Goal: Find specific page/section: Find specific page/section

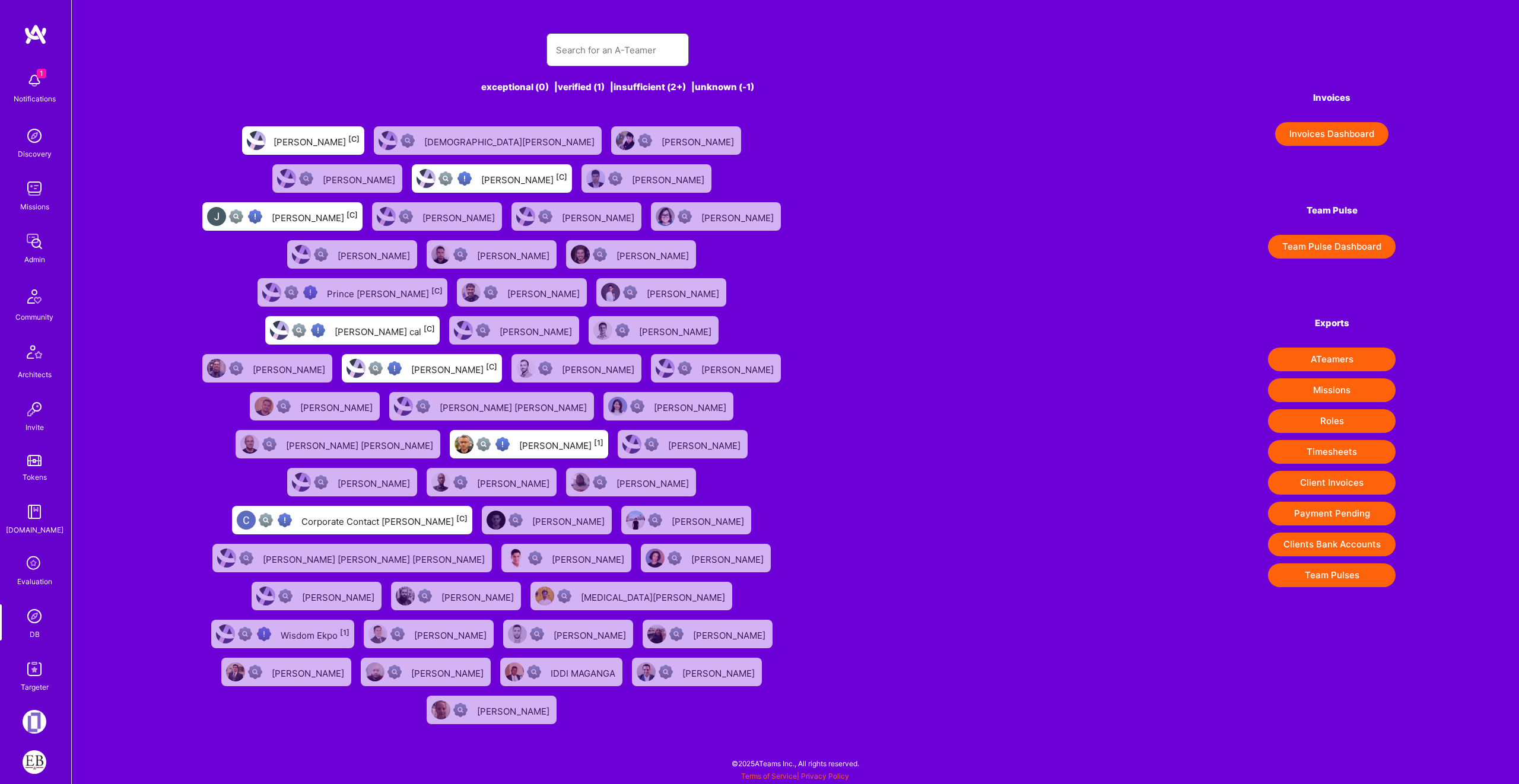
click at [629, 52] on input "text" at bounding box center [617, 50] width 123 height 30
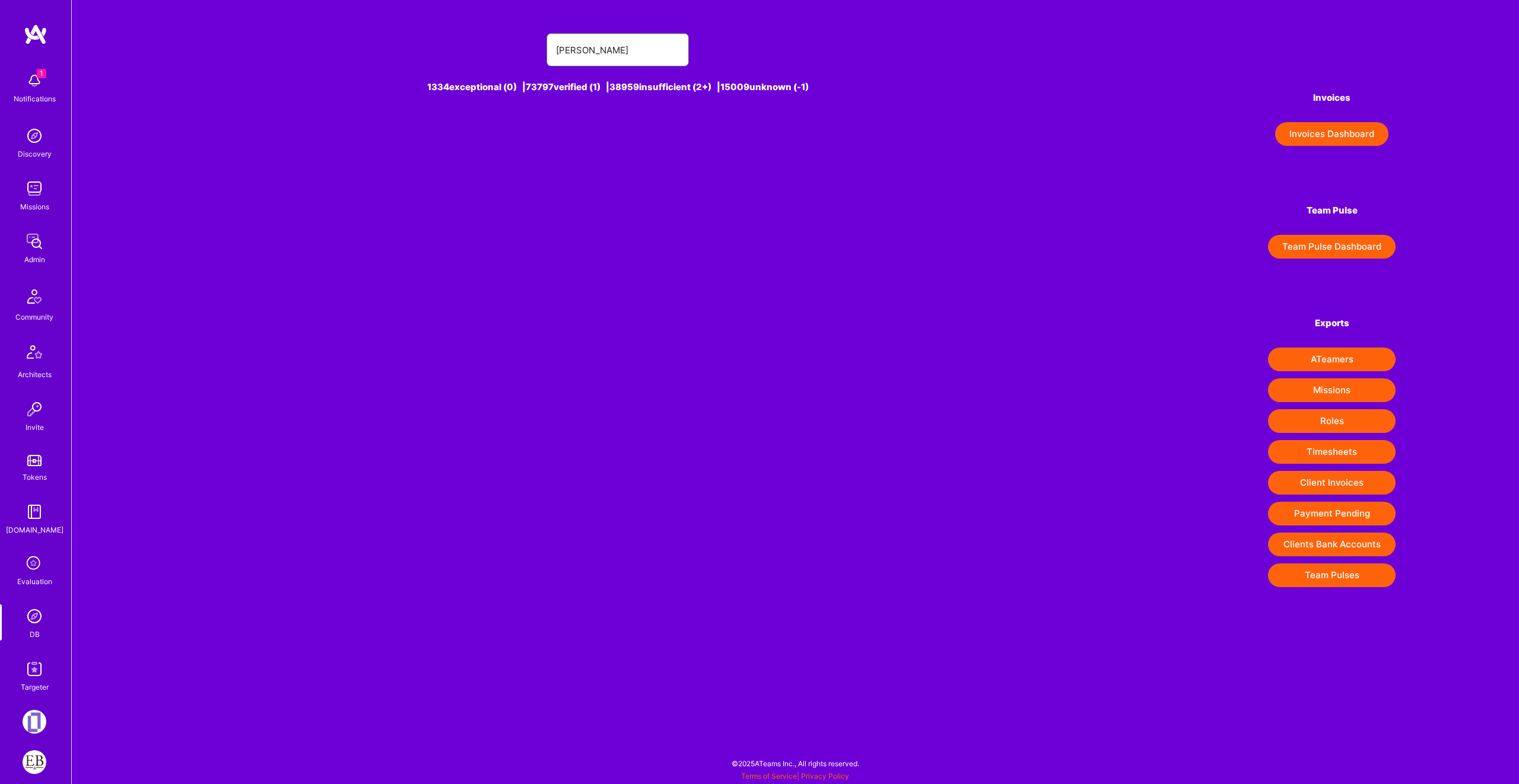
type input "[PERSON_NAME]"
click at [456, 127] on div "[PERSON_NAME] [1]" at bounding box center [492, 141] width 158 height 29
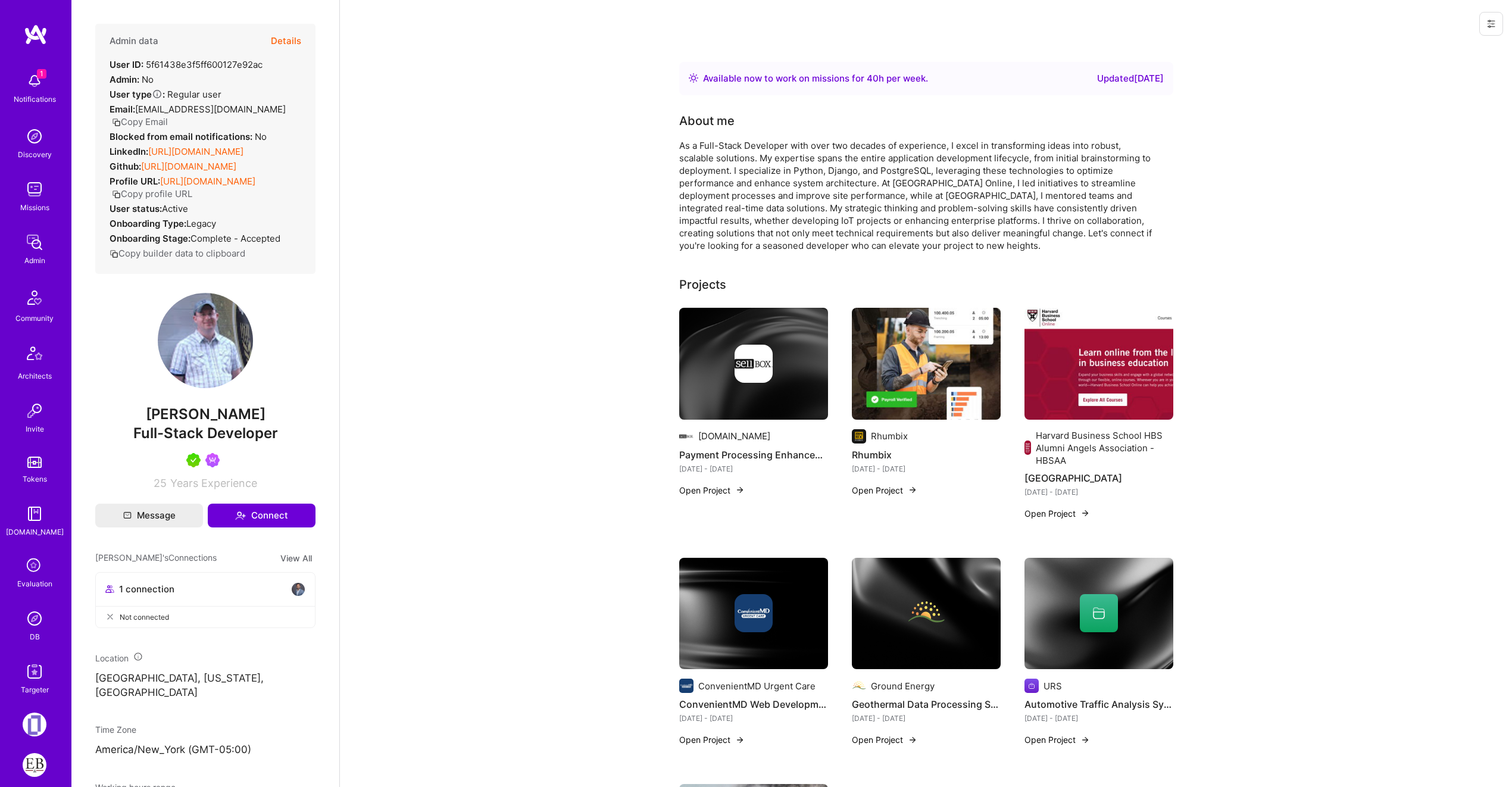
click at [280, 35] on button "Details" at bounding box center [286, 41] width 31 height 34
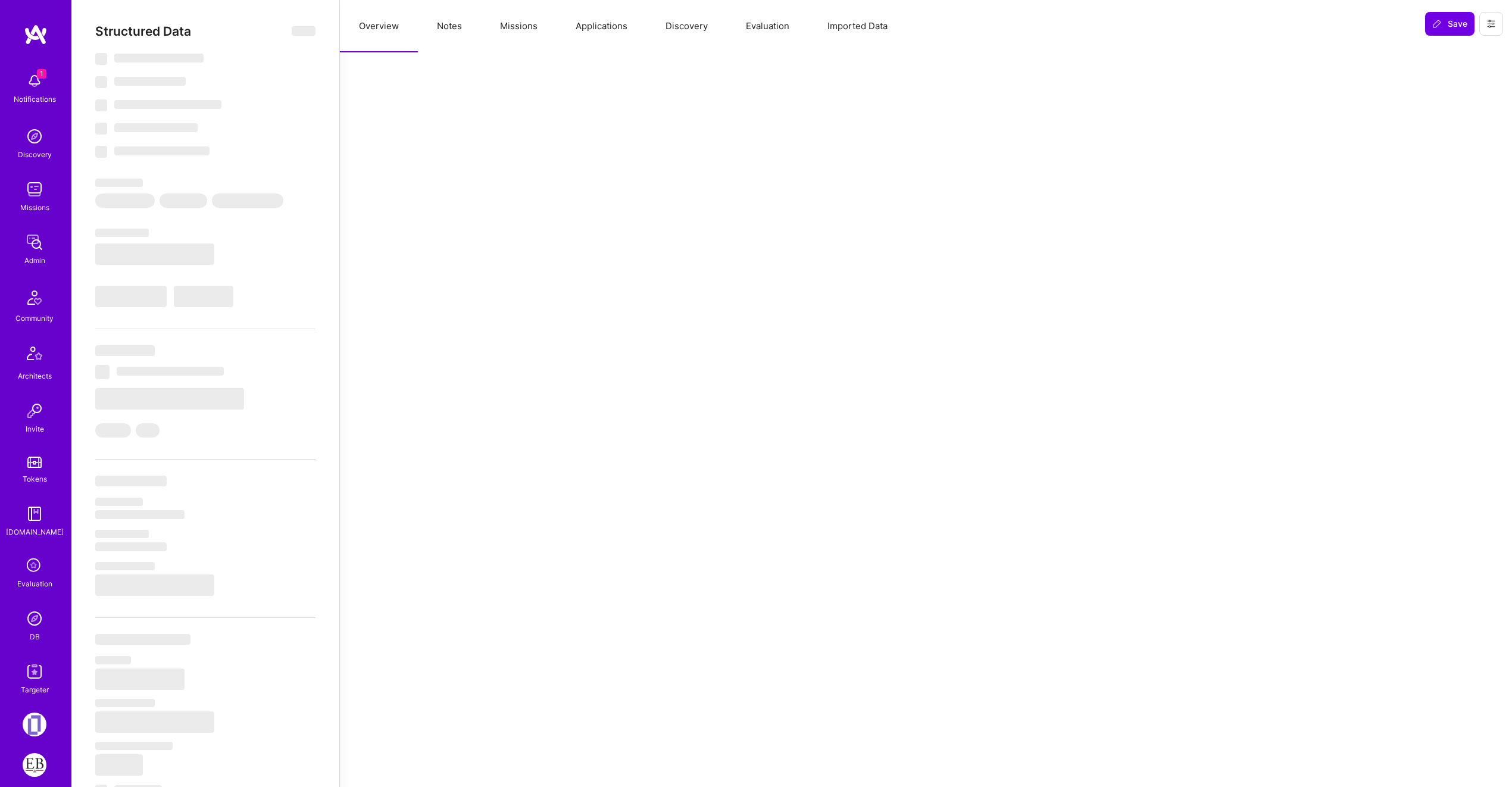
select select "Right Now"
select select "5"
select select "4"
select select "7"
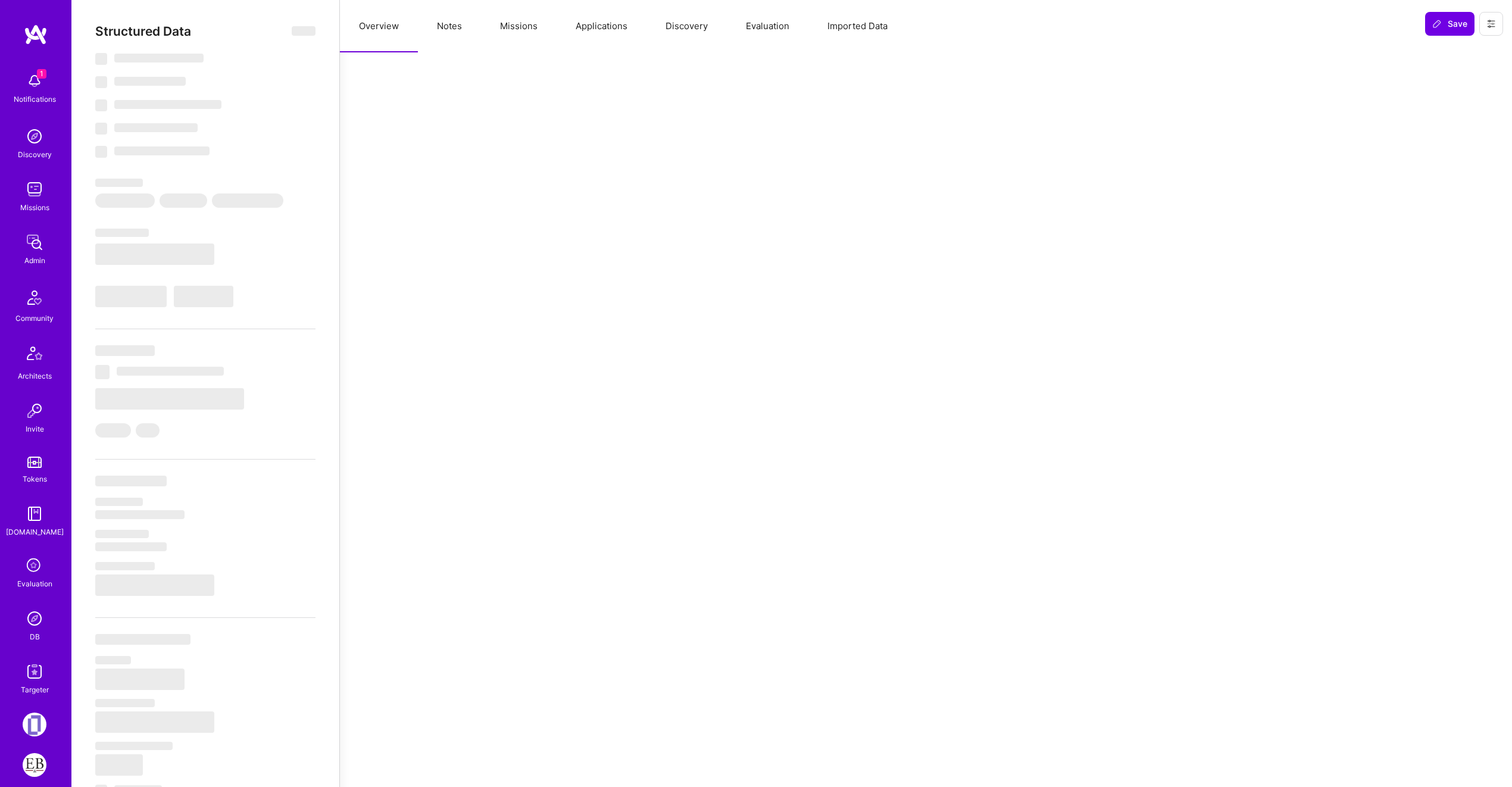
select select "US"
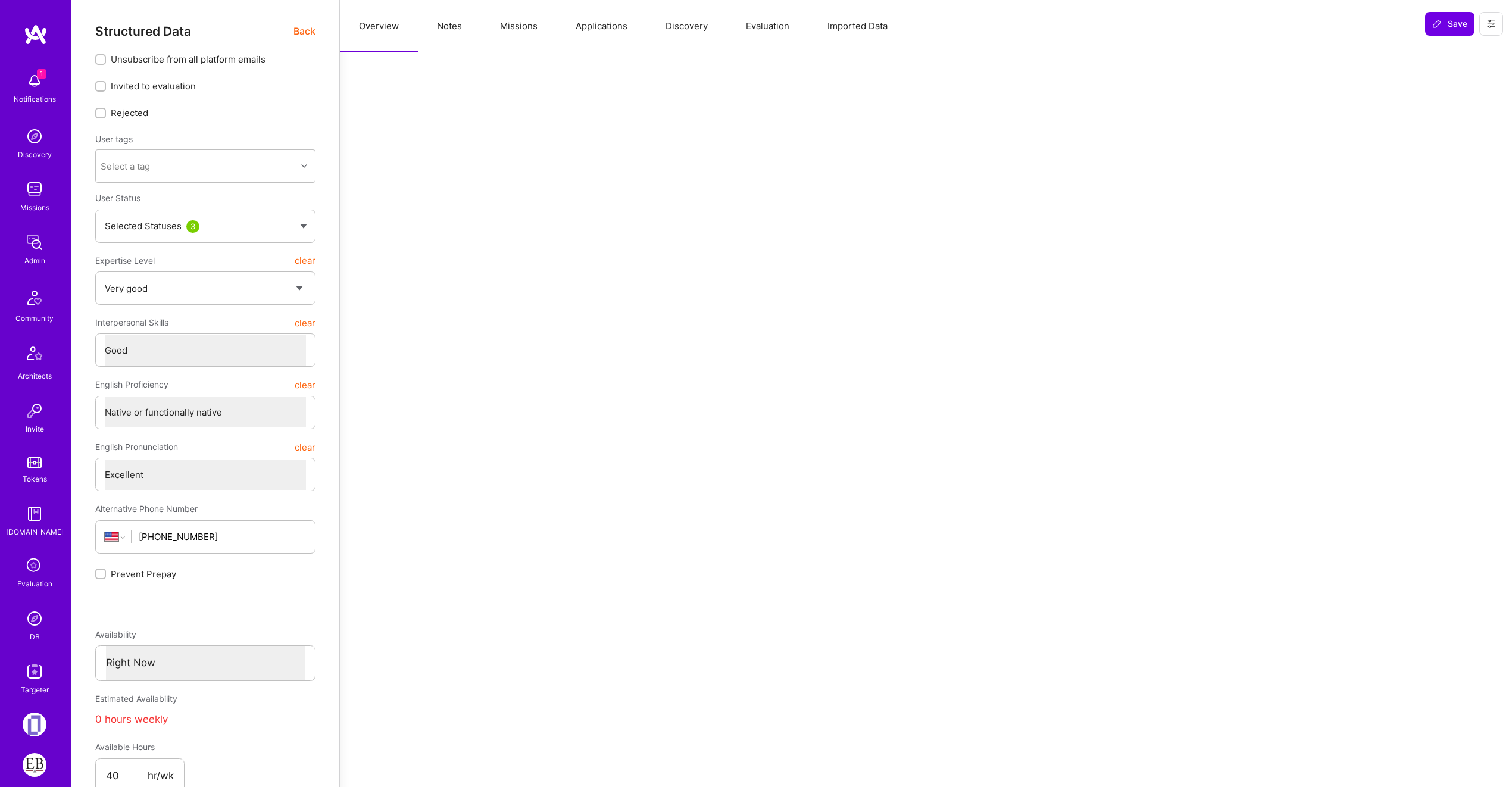
click at [516, 32] on button "Missions" at bounding box center [518, 26] width 76 height 53
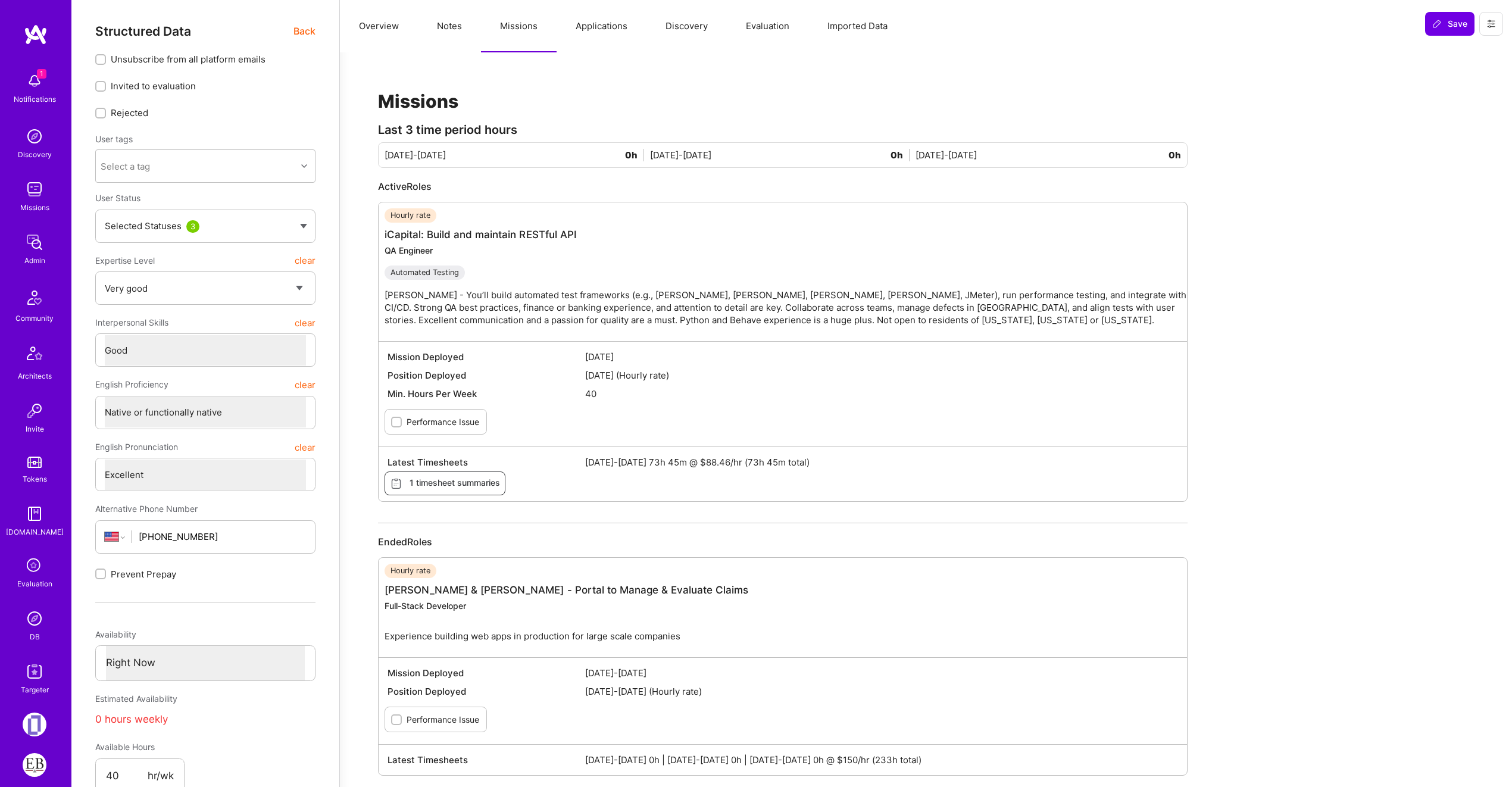
click at [593, 23] on button "Applications" at bounding box center [602, 26] width 90 height 53
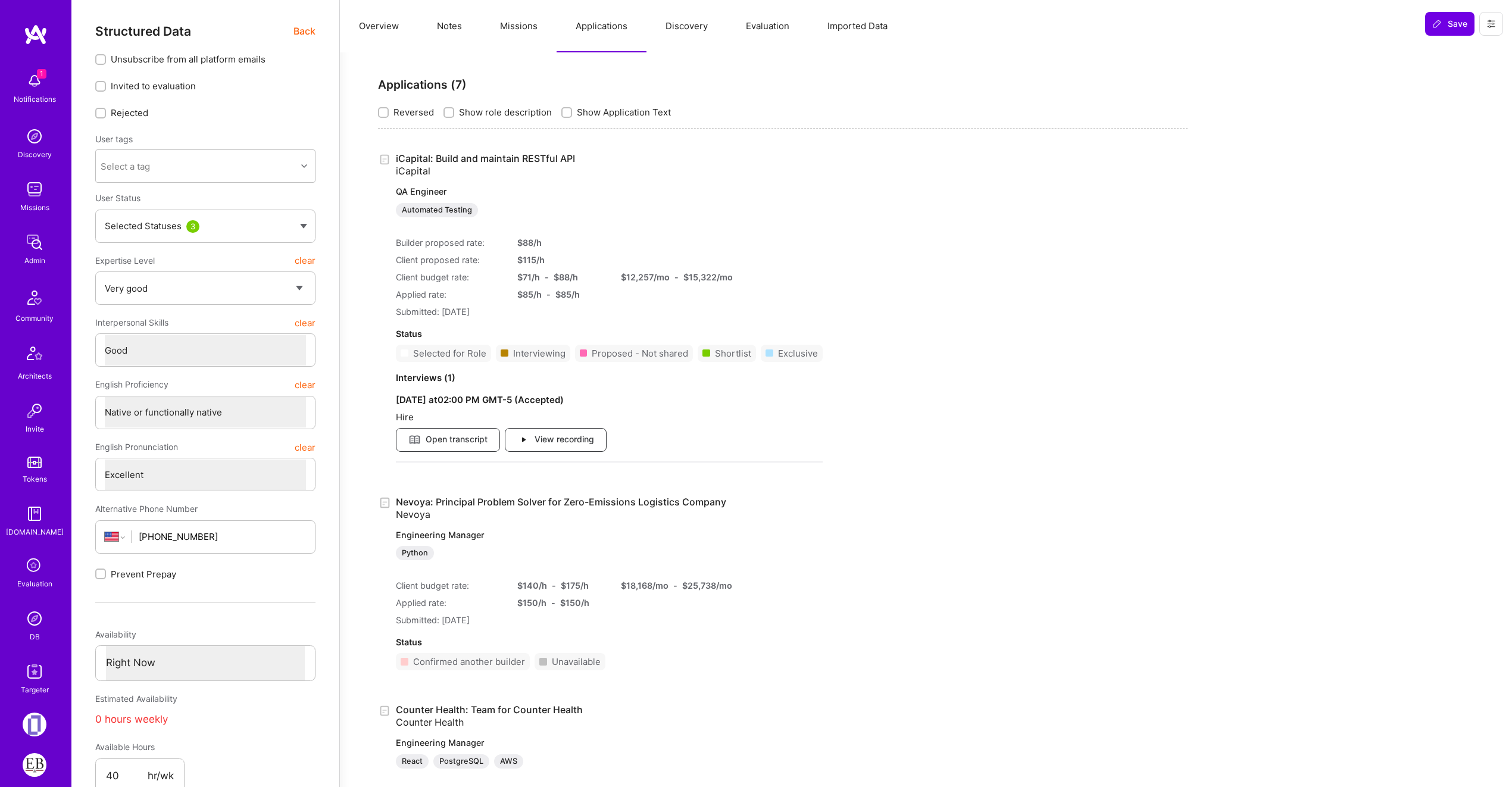
click at [539, 263] on div "$ 115 /h" at bounding box center [561, 259] width 89 height 12
click at [540, 263] on div "$ 115 /h" at bounding box center [561, 259] width 89 height 12
click at [539, 263] on div "$ 115 /h" at bounding box center [561, 259] width 89 height 12
click at [540, 263] on div "$ 115 /h" at bounding box center [561, 259] width 89 height 12
click at [33, 621] on img at bounding box center [34, 618] width 24 height 24
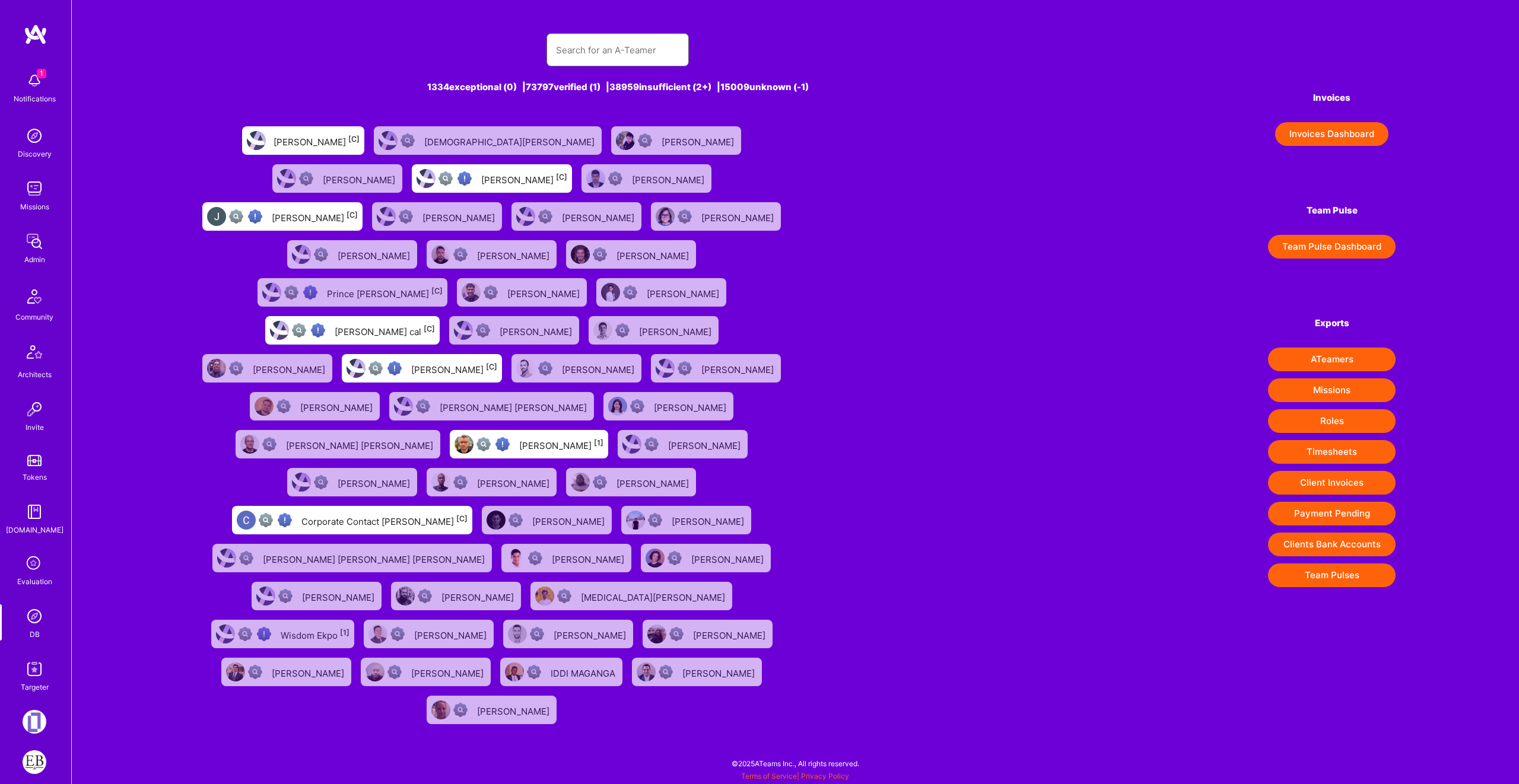
click at [652, 54] on input "text" at bounding box center [617, 50] width 123 height 30
paste input "[PERSON_NAME]"
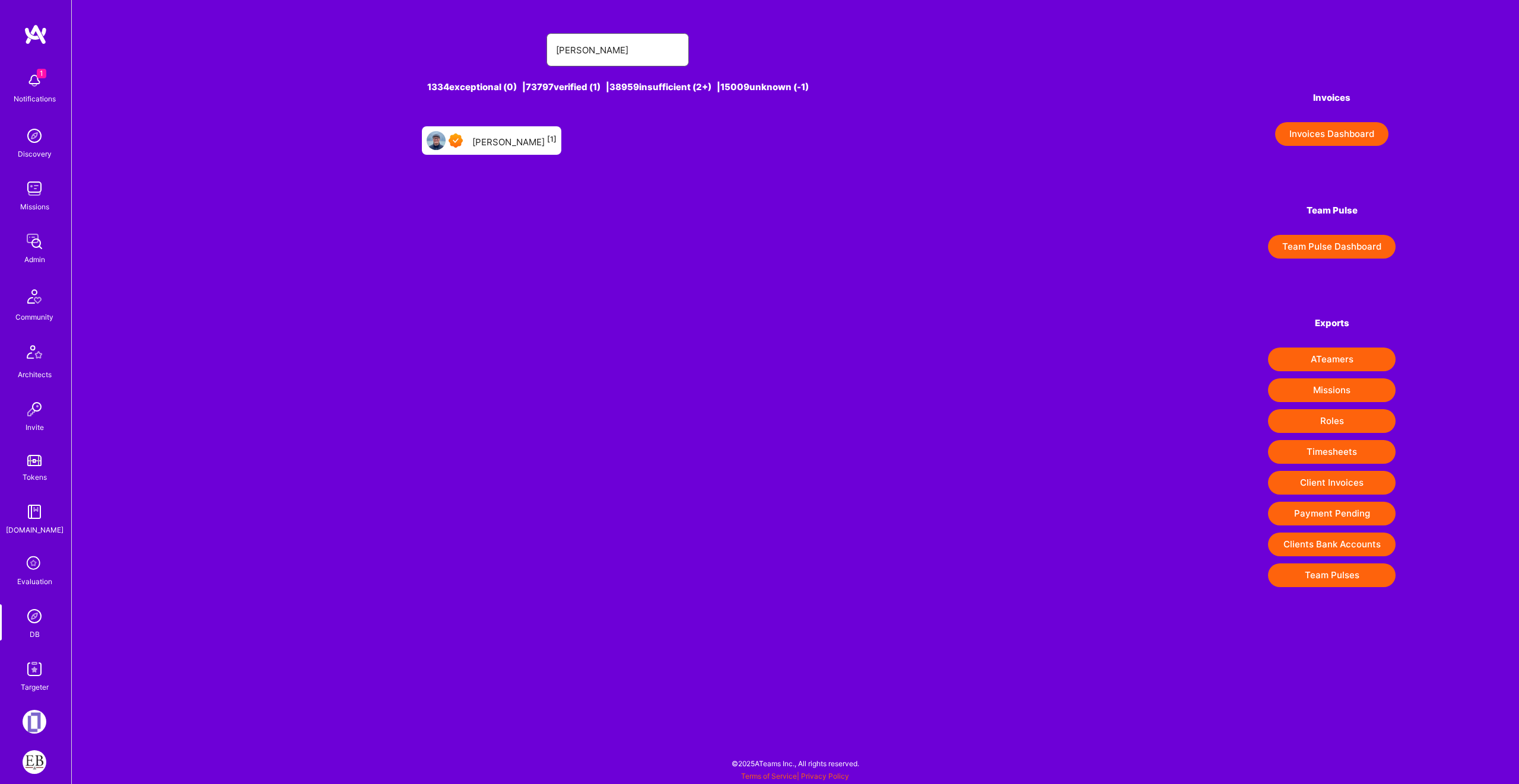
type input "[PERSON_NAME]"
click at [520, 132] on div "[PERSON_NAME] [1]" at bounding box center [515, 140] width 84 height 15
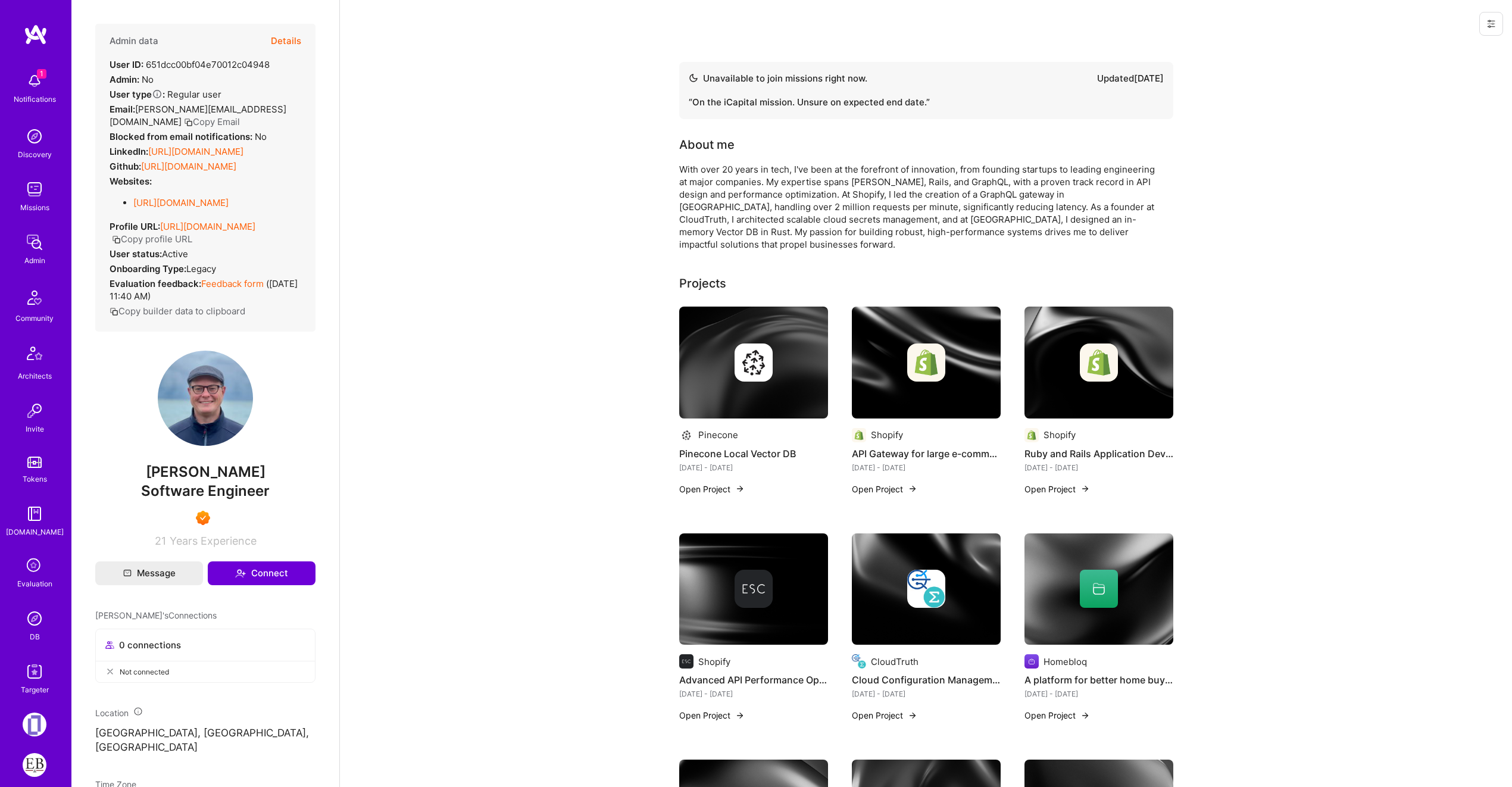
click at [276, 35] on button "Details" at bounding box center [286, 41] width 31 height 34
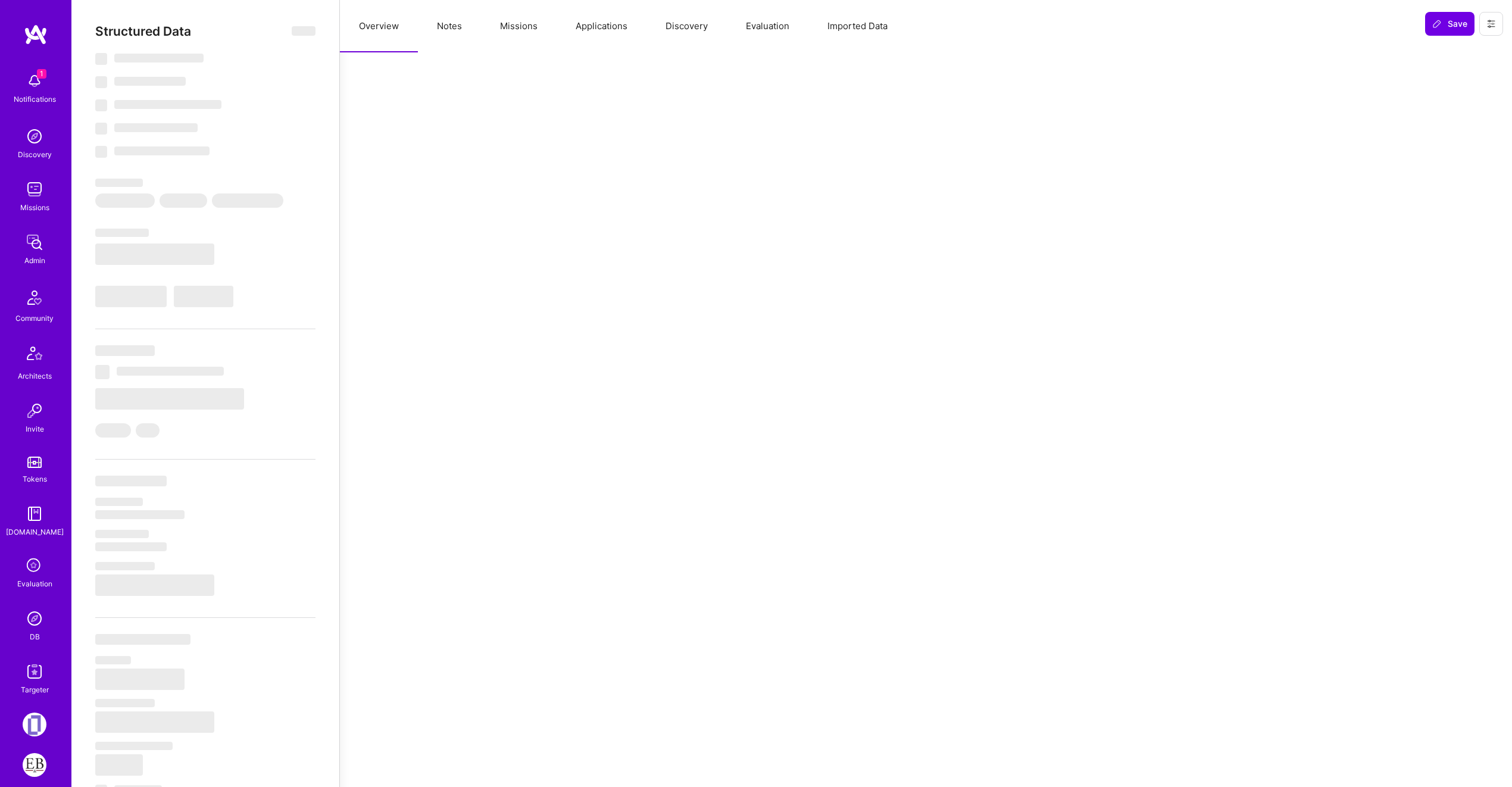
click at [482, 22] on button "Missions" at bounding box center [518, 26] width 76 height 53
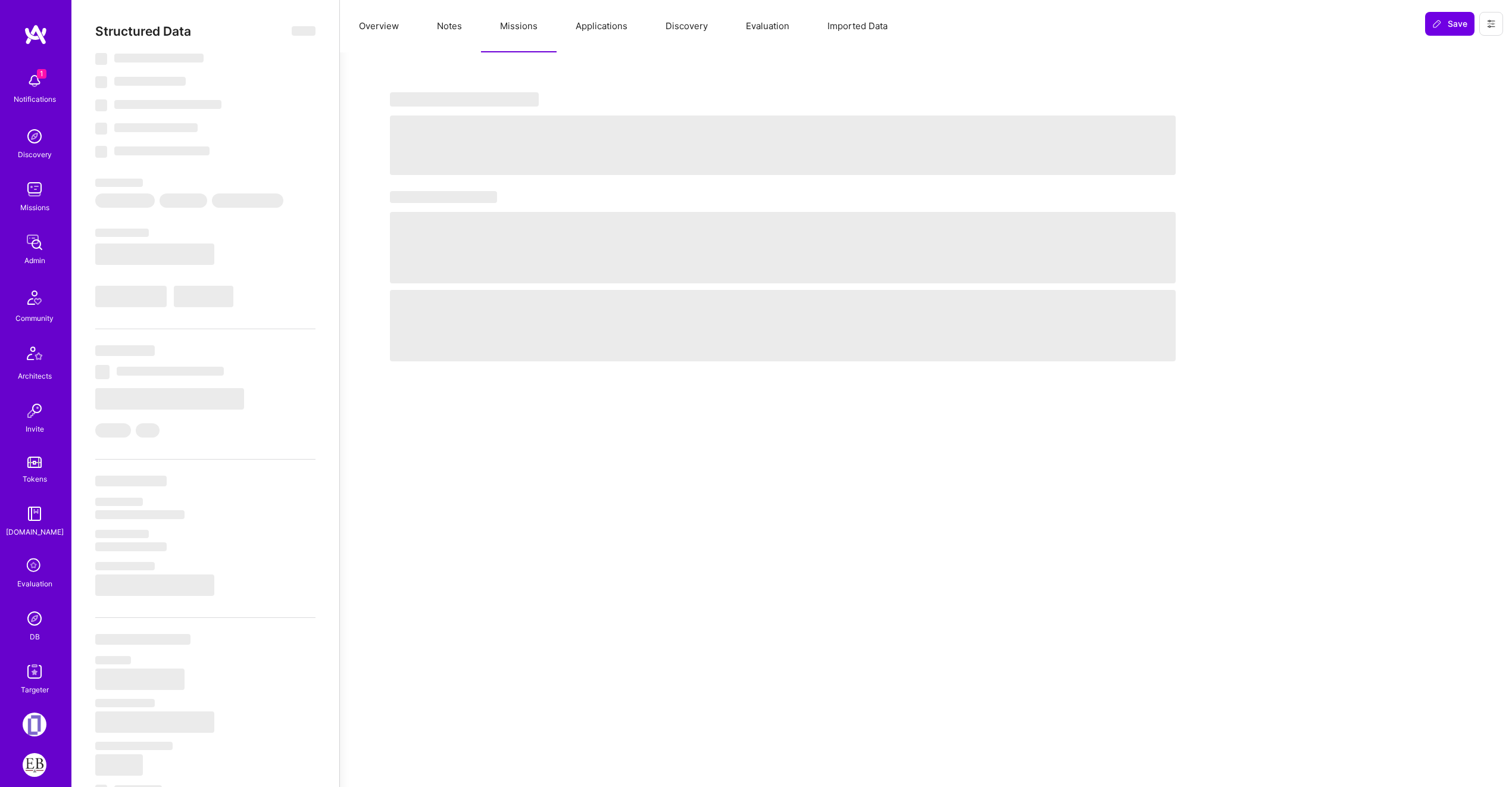
type textarea "x"
select select "Not Available"
select select "1 Month"
select select "7"
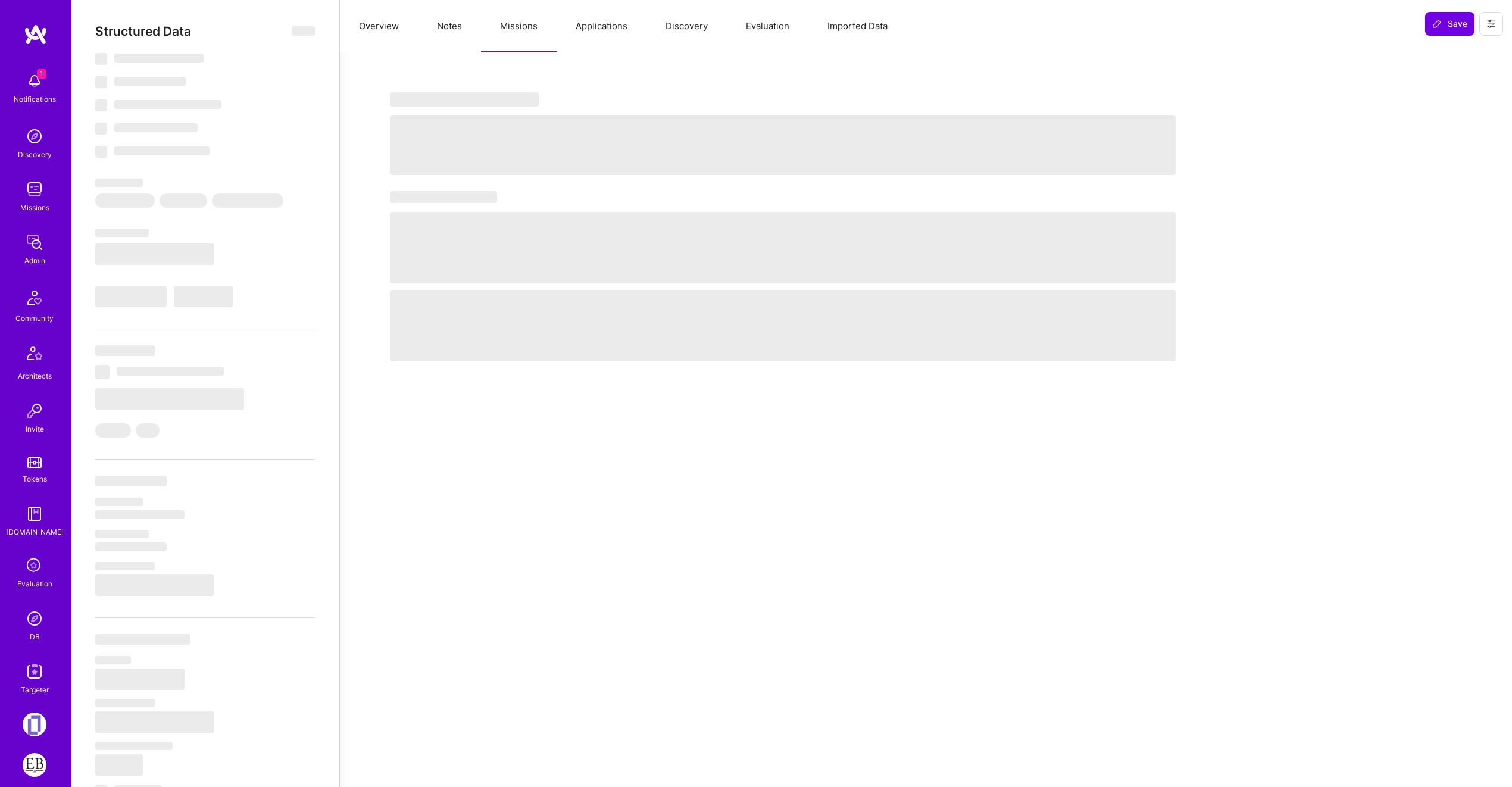
select select "7"
select select "US"
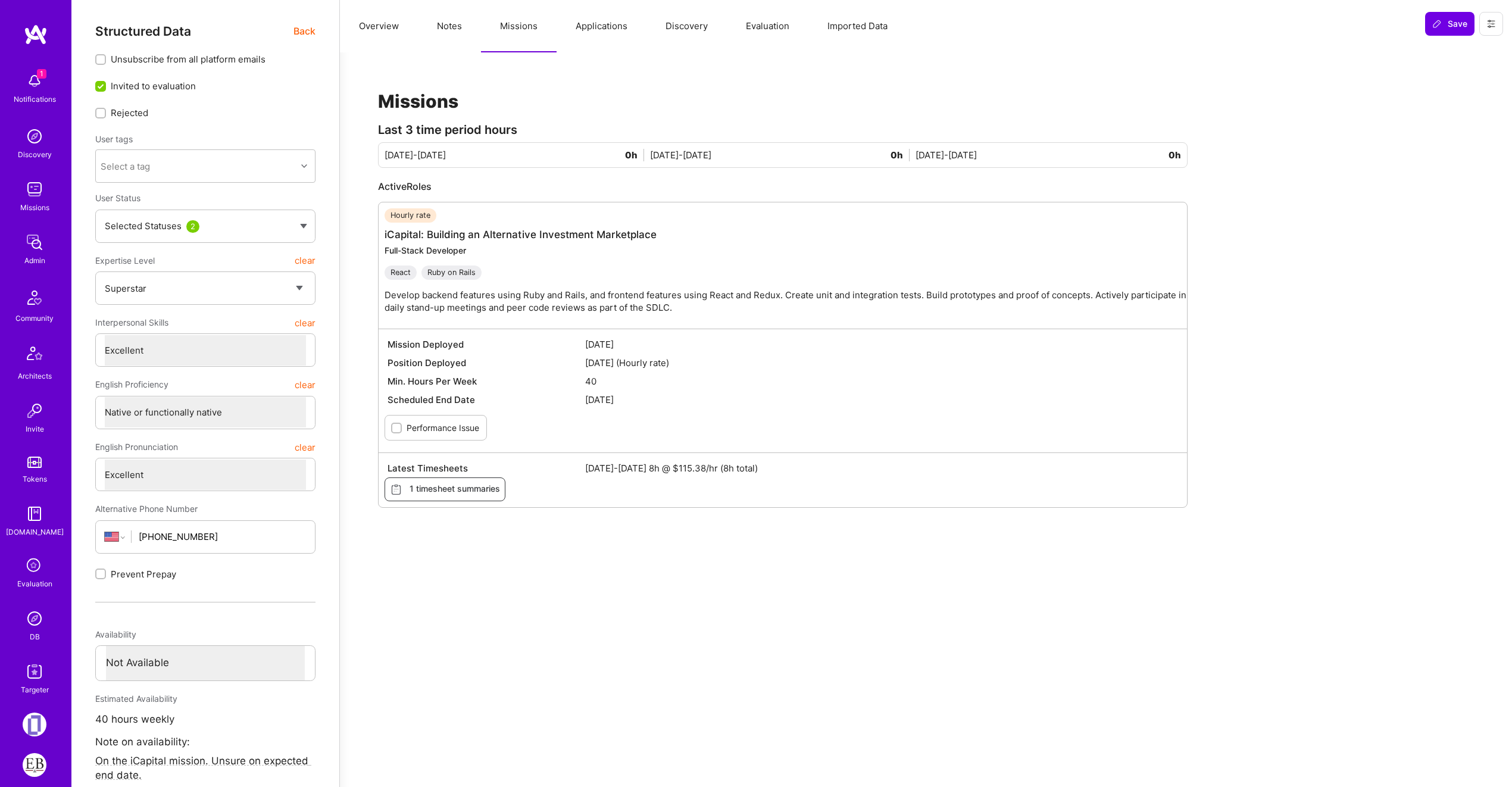
click at [608, 24] on button "Applications" at bounding box center [602, 26] width 90 height 53
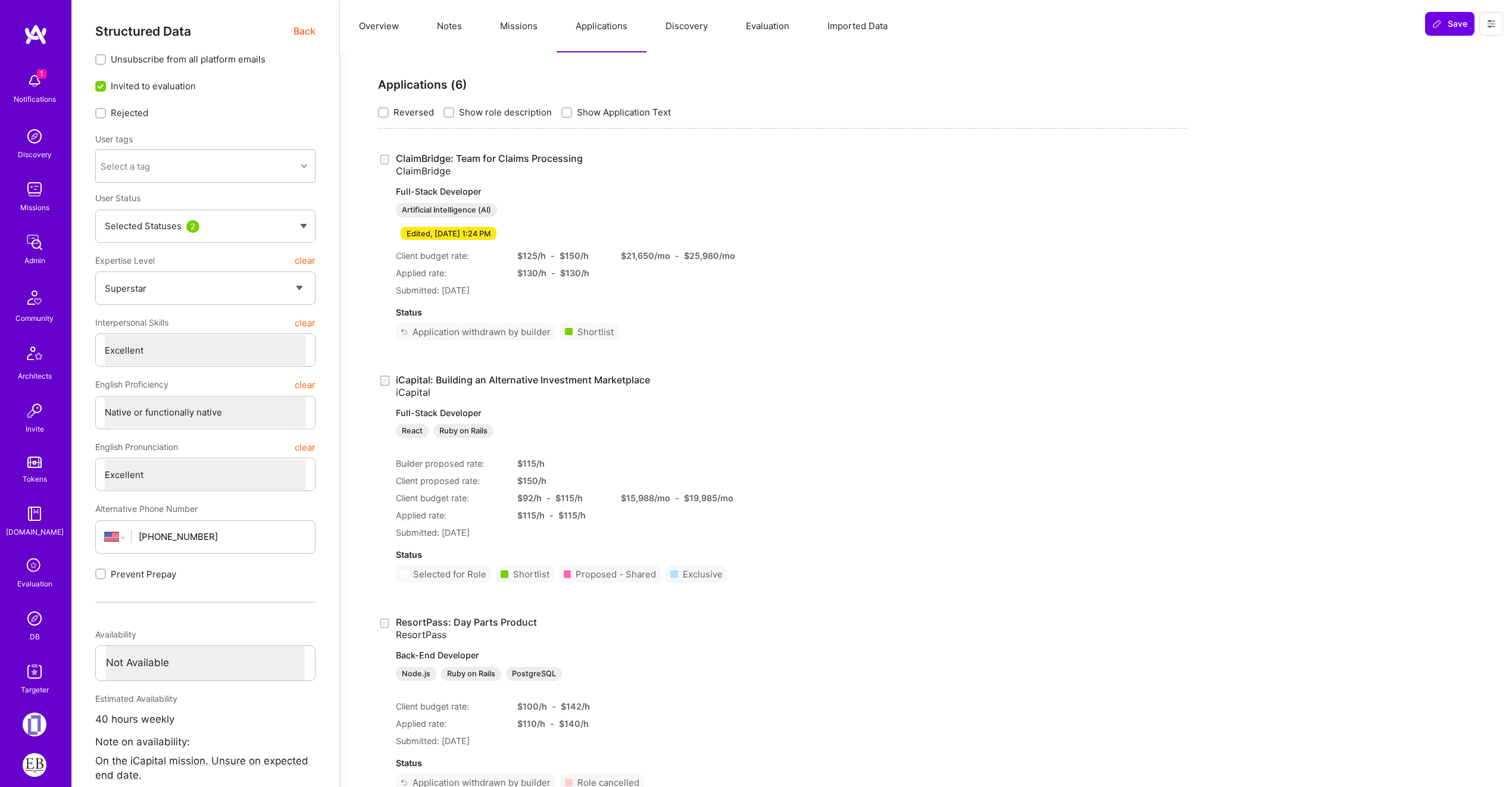
click at [38, 619] on img at bounding box center [34, 618] width 24 height 24
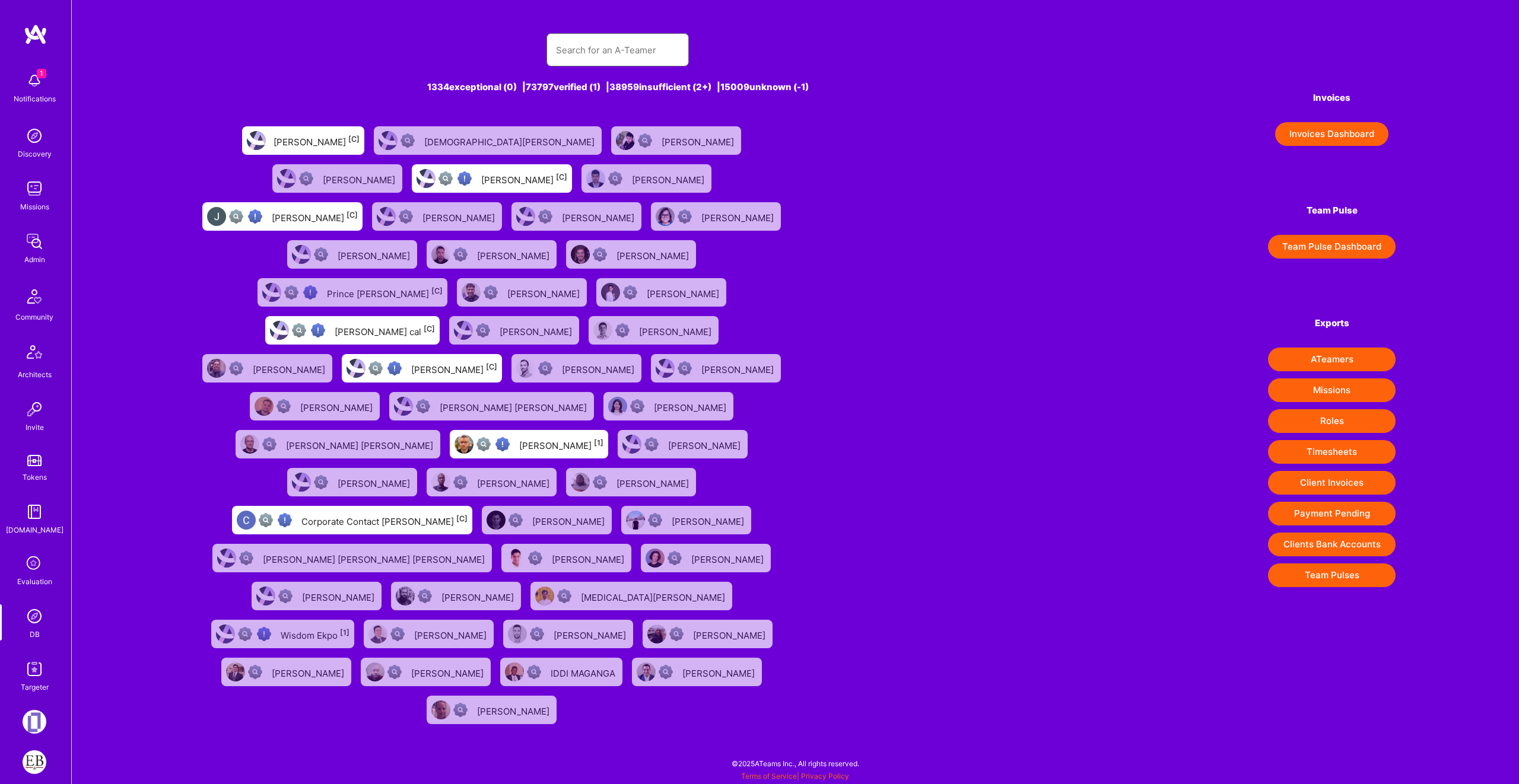
click at [618, 64] on input "text" at bounding box center [617, 50] width 123 height 30
paste input "[PERSON_NAME]"
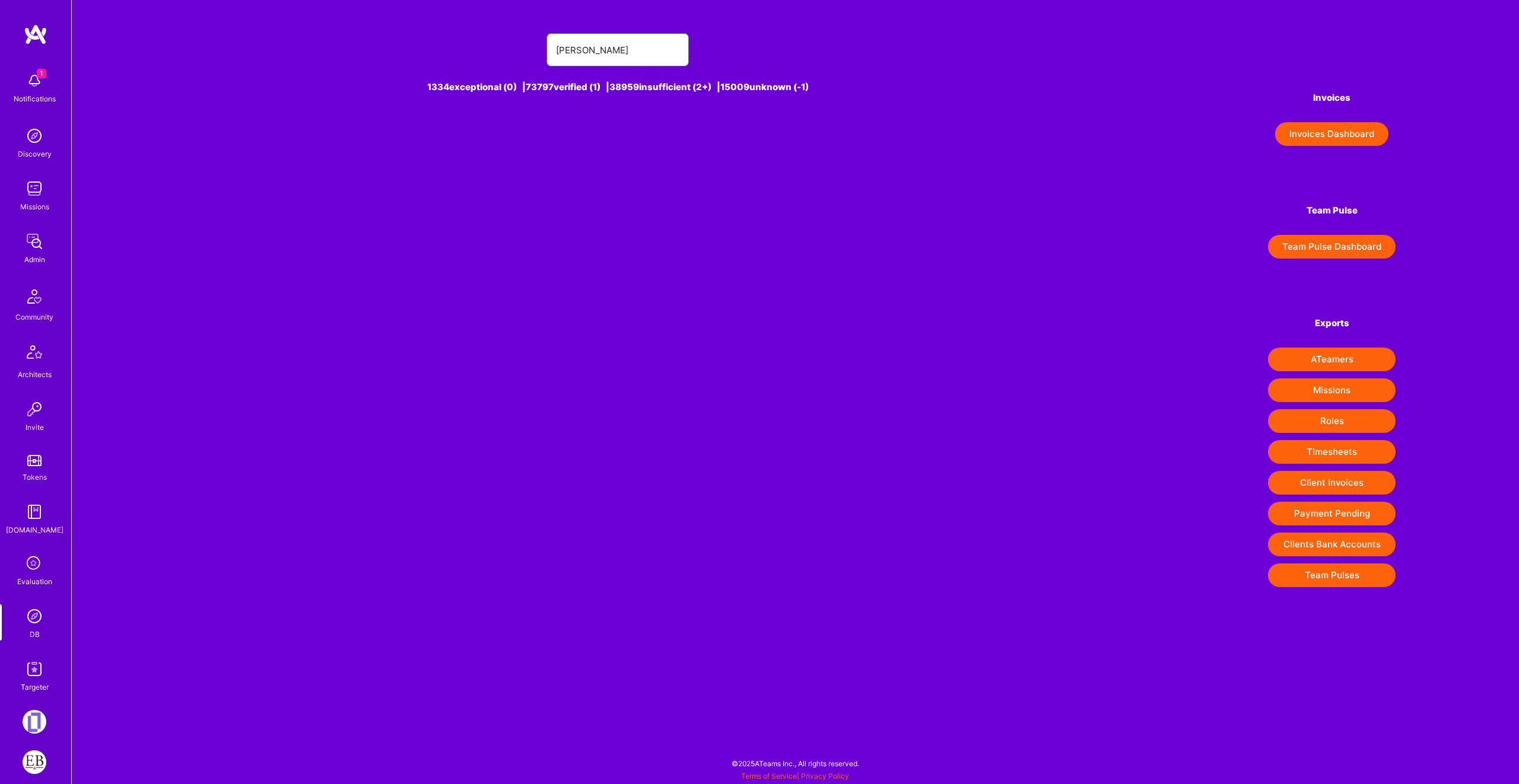
click at [575, 53] on input "[PERSON_NAME]" at bounding box center [617, 50] width 123 height 30
drag, startPoint x: 654, startPoint y: 50, endPoint x: 675, endPoint y: 57, distance: 22.1
click at [676, 57] on input "[PERSON_NAME]" at bounding box center [617, 50] width 123 height 30
click at [624, 48] on input "[PERSON_NAME]" at bounding box center [617, 50] width 123 height 30
click at [623, 48] on input "[PERSON_NAME]" at bounding box center [617, 50] width 123 height 30
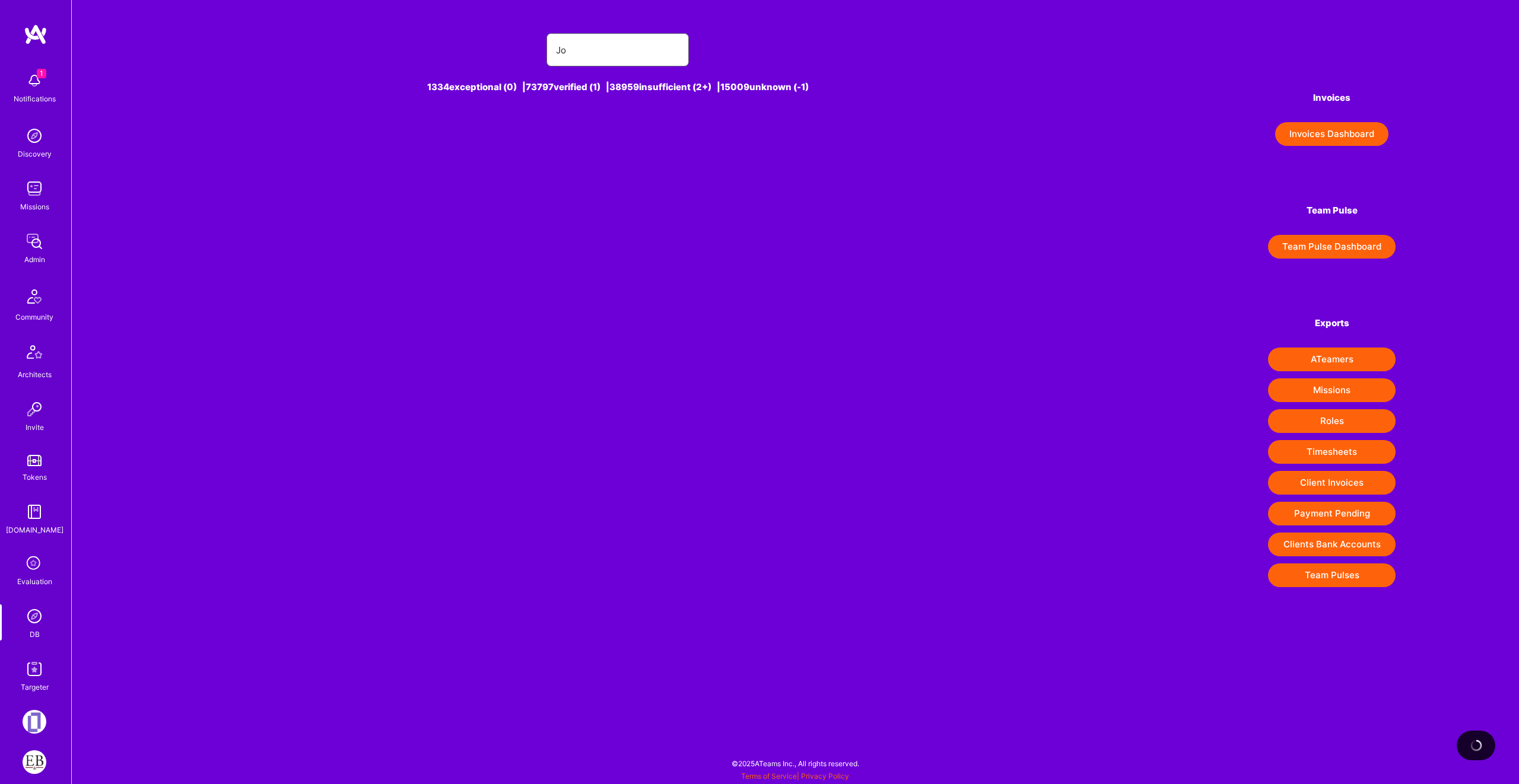
type input "J"
type input "[PERSON_NAME]"
click at [510, 130] on div "[PERSON_NAME] [1]" at bounding box center [492, 141] width 158 height 29
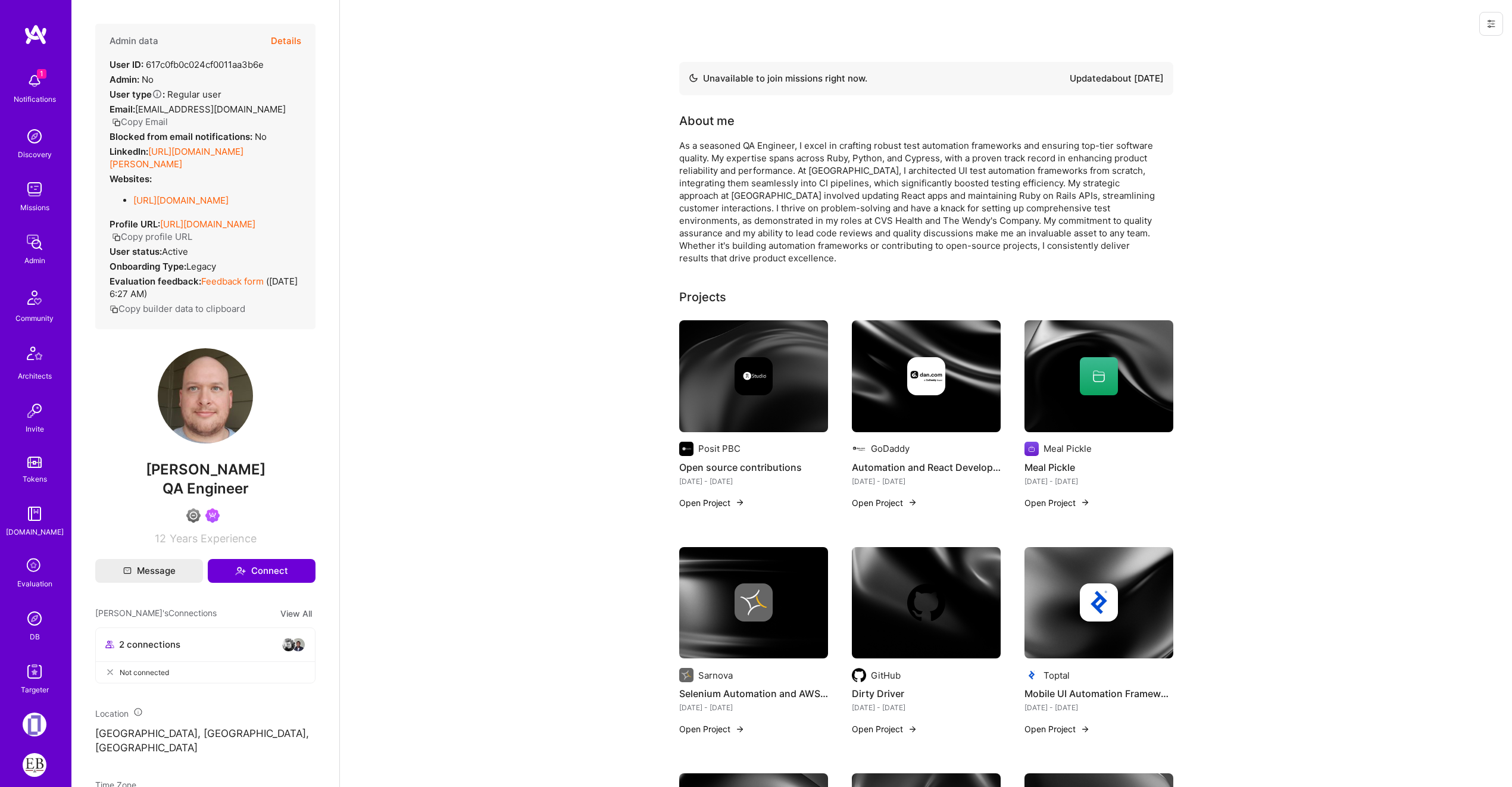
click at [286, 33] on button "Details" at bounding box center [286, 41] width 31 height 34
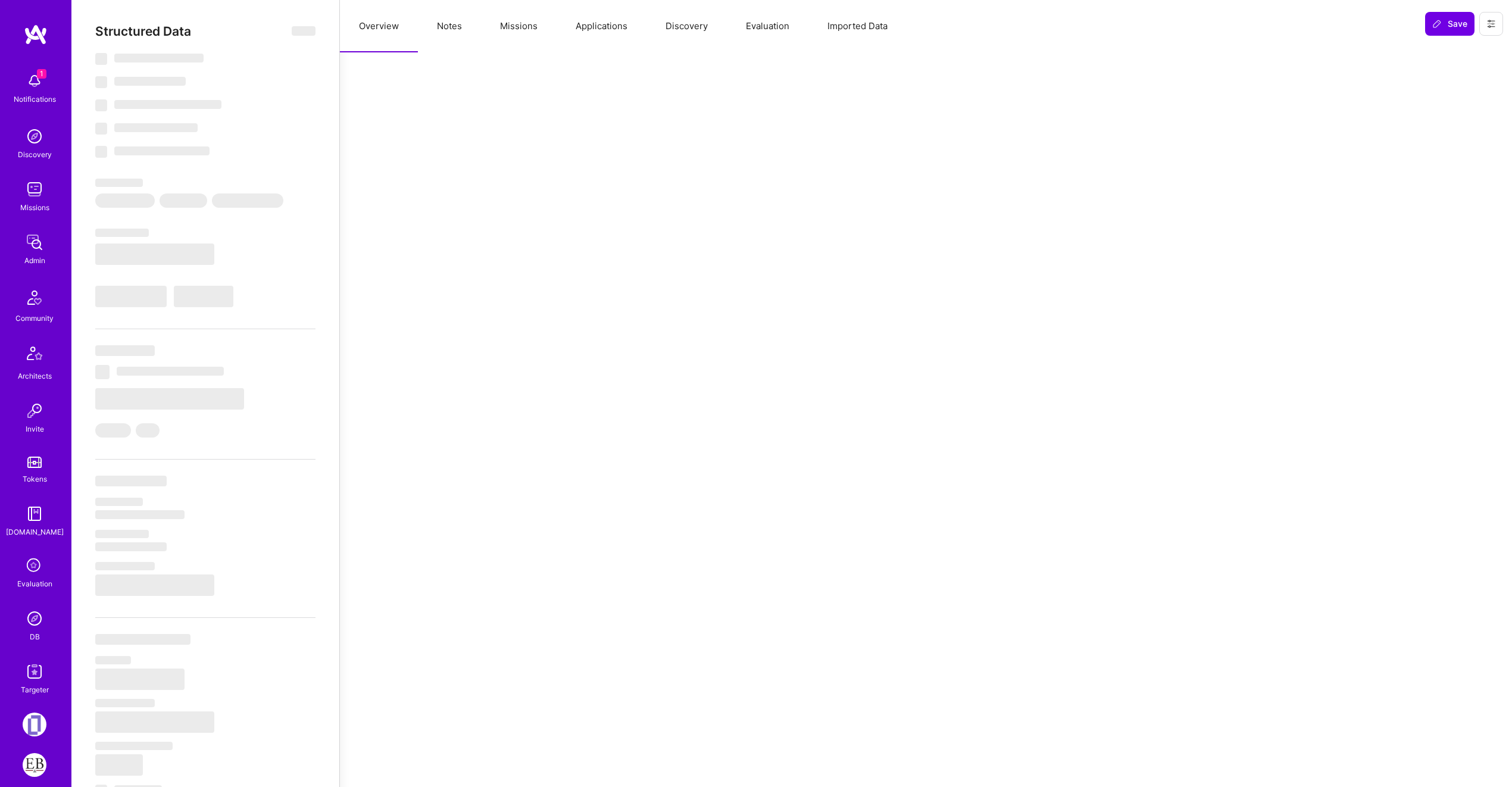
click at [523, 31] on button "Missions" at bounding box center [518, 26] width 76 height 53
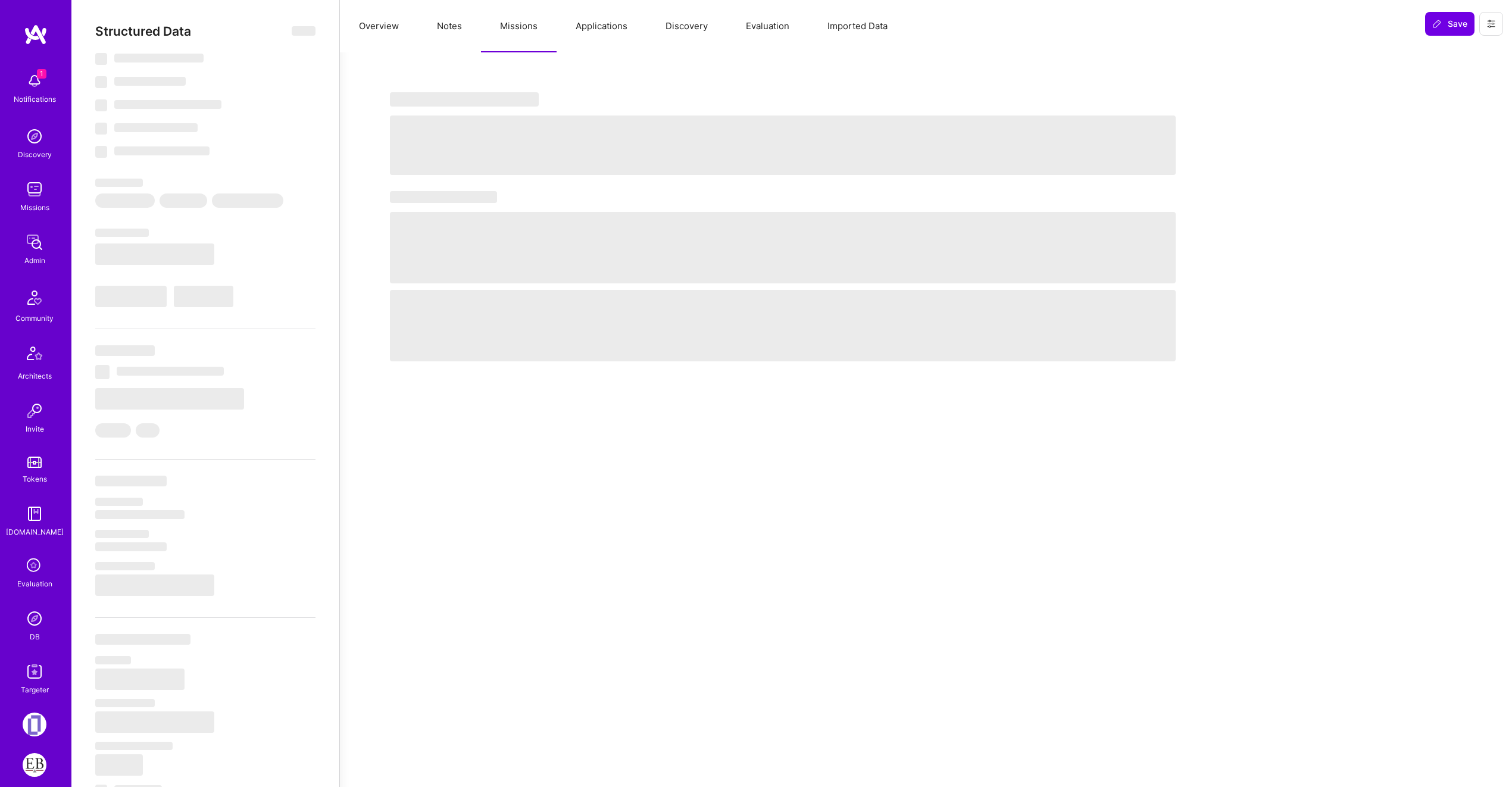
type textarea "x"
select select "Not Available"
select select "6 Months"
select select "4"
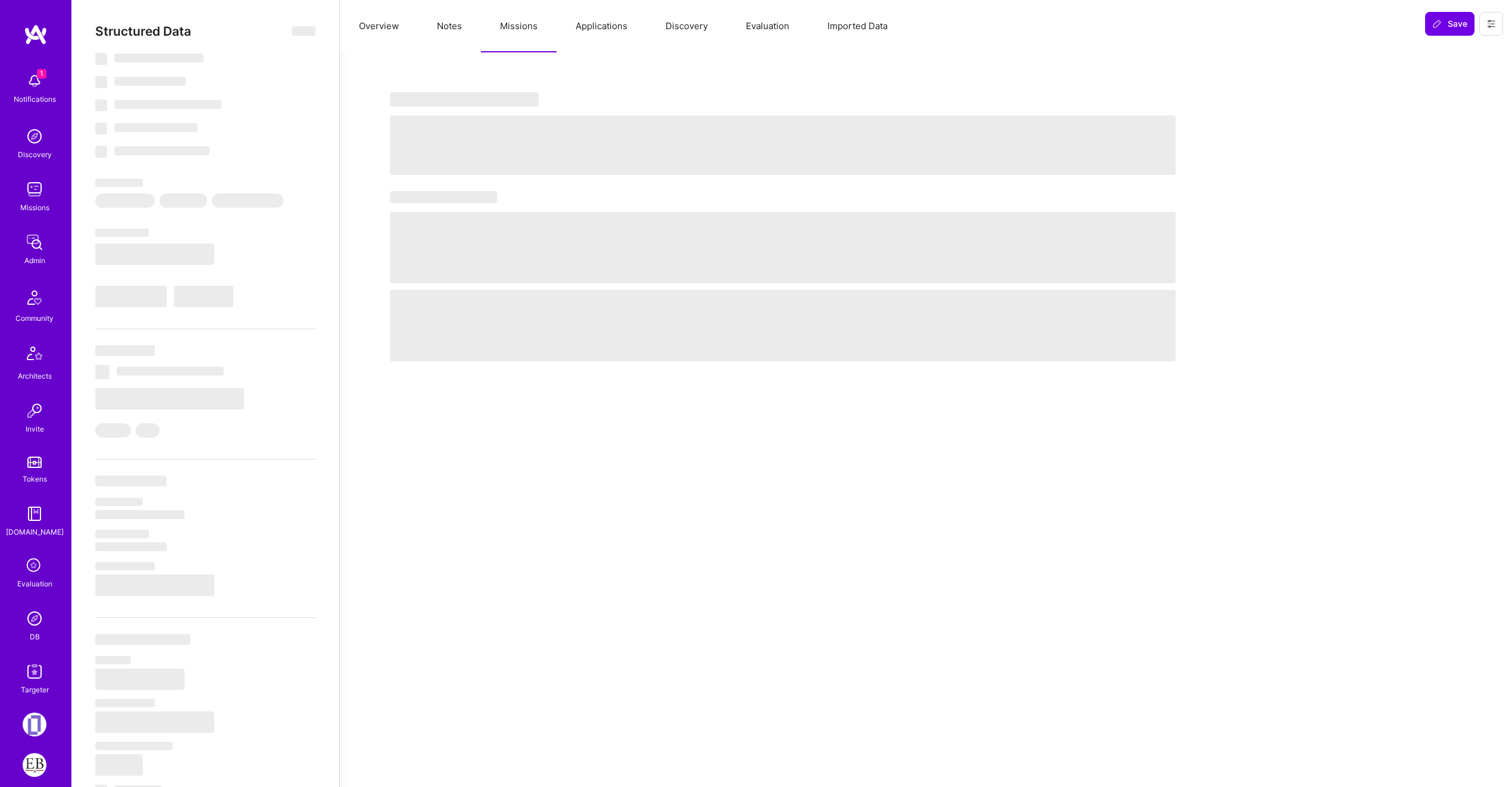
select select "6"
select select "7"
select select "US"
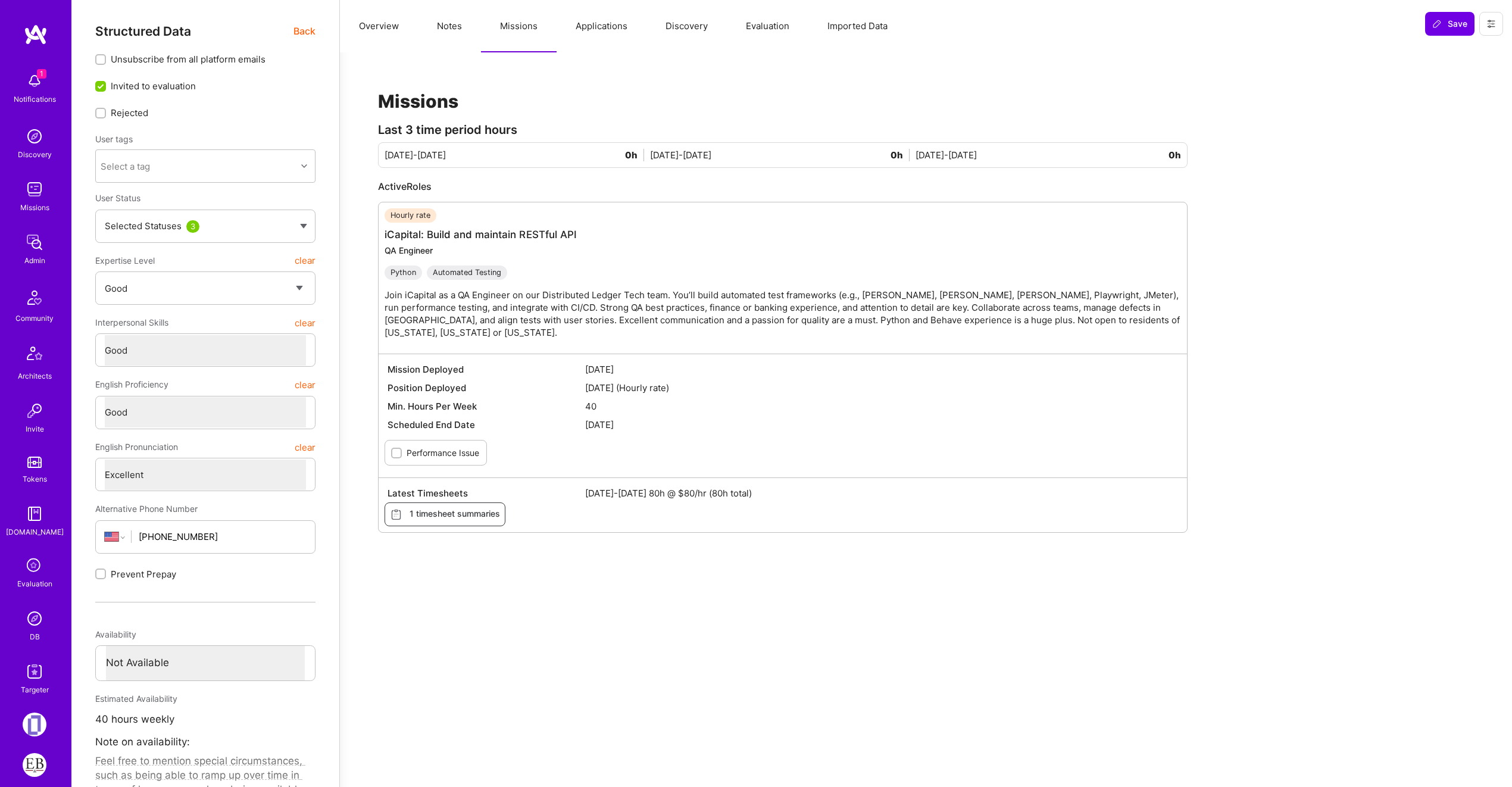
click at [611, 30] on button "Applications" at bounding box center [602, 26] width 90 height 53
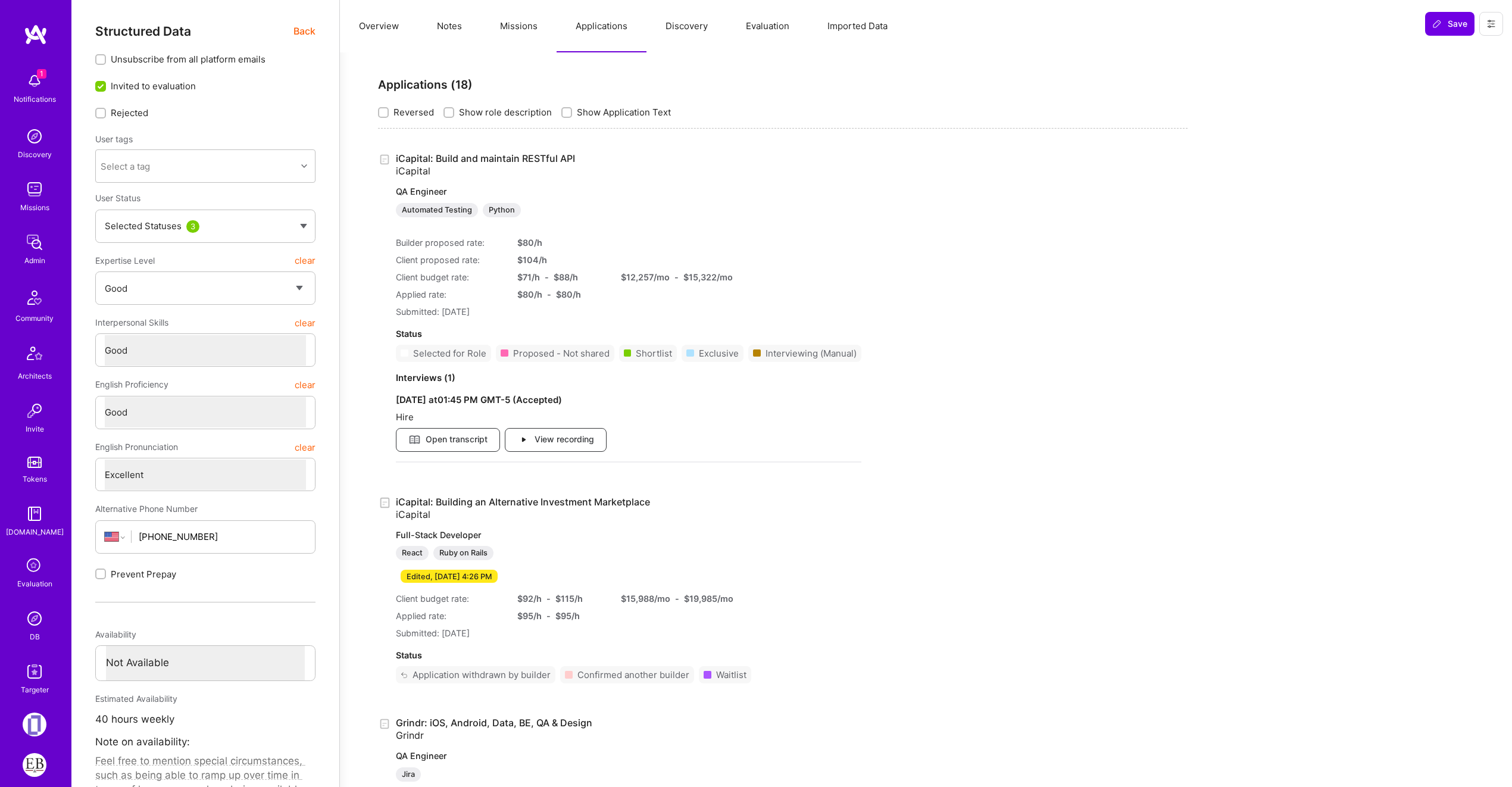
click at [296, 28] on span "Back" at bounding box center [304, 32] width 22 height 15
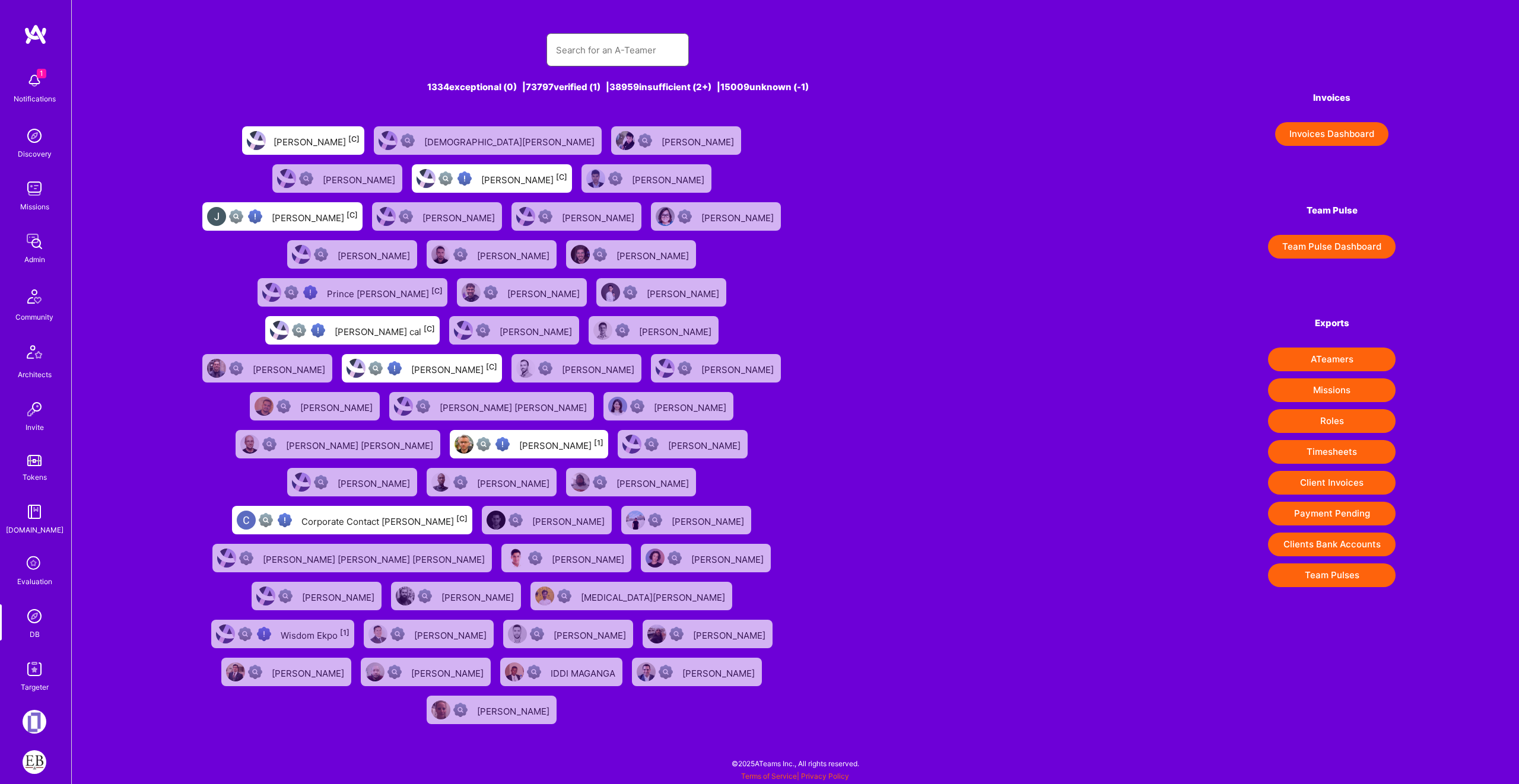
click at [640, 54] on input "text" at bounding box center [617, 50] width 123 height 30
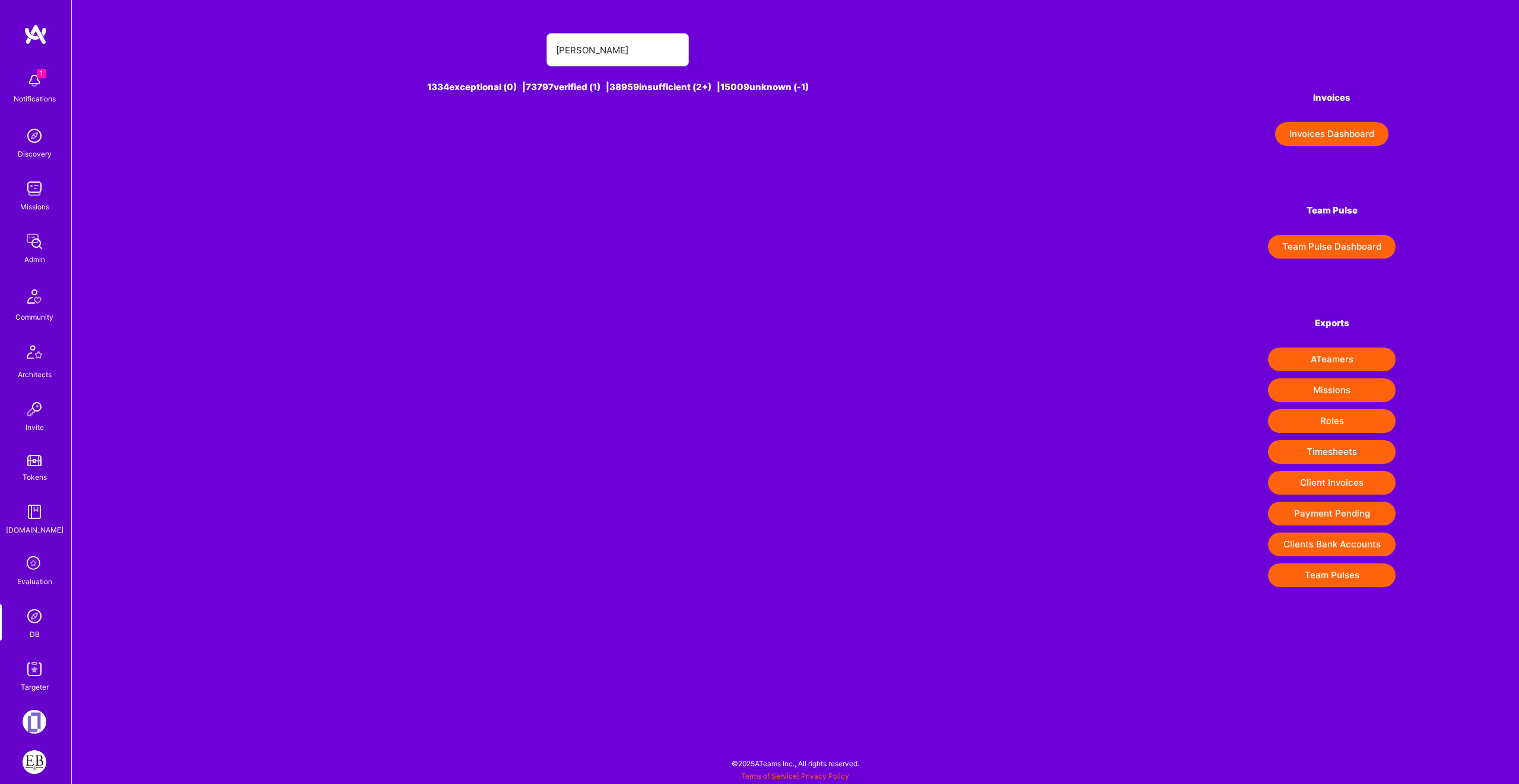
click at [616, 67] on div "[PERSON_NAME] 1334 exceptional (0) | 73797 verified (1) | 38959 insufficient (2…" at bounding box center [618, 70] width 845 height 103
drag, startPoint x: 614, startPoint y: 65, endPoint x: 613, endPoint y: 56, distance: 9.1
click at [614, 64] on div "[PERSON_NAME]" at bounding box center [617, 50] width 142 height 33
click at [613, 56] on input "[PERSON_NAME]" at bounding box center [617, 50] width 123 height 30
click at [611, 56] on input "[PERSON_NAME]" at bounding box center [617, 50] width 123 height 30
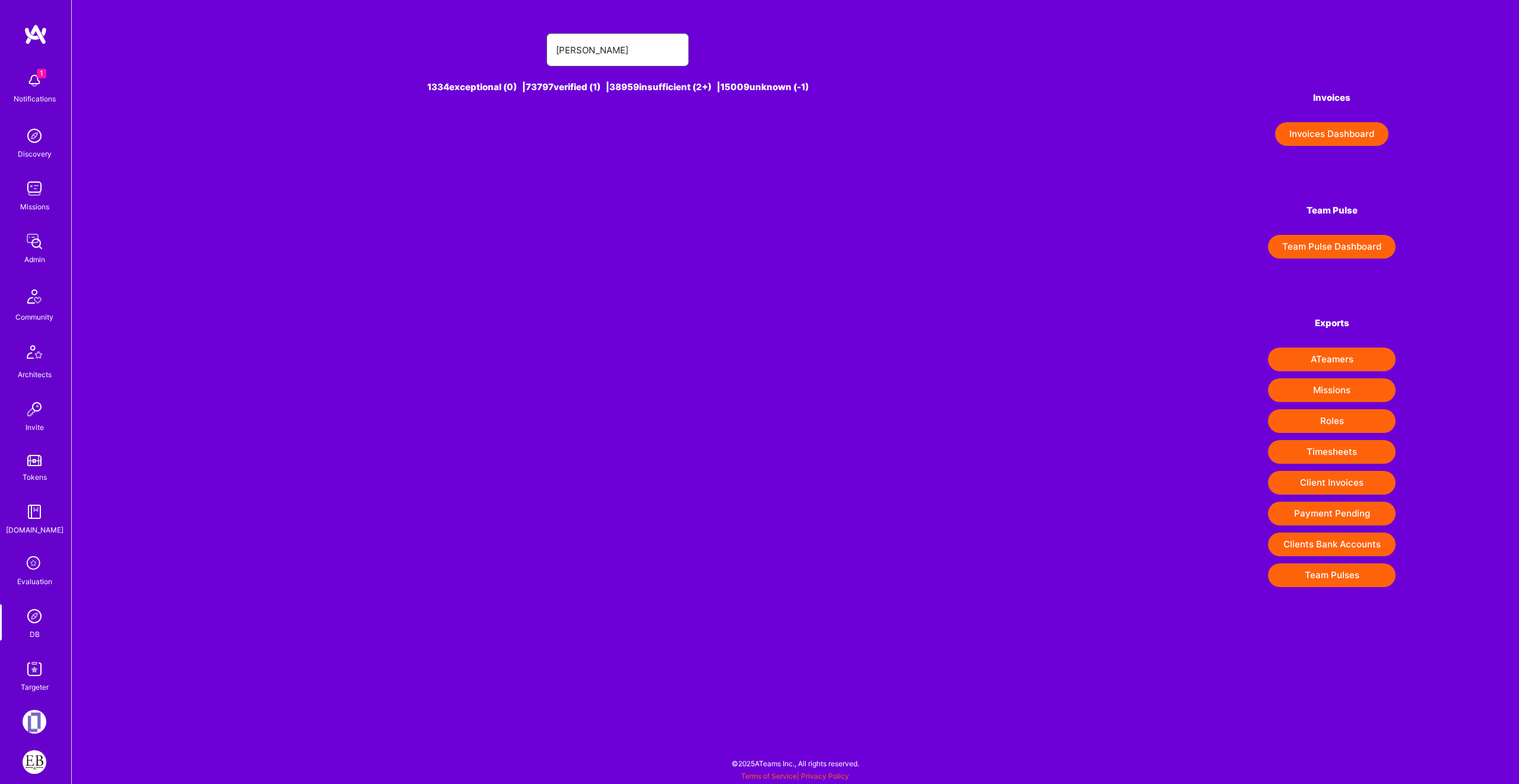
click at [611, 56] on input "[PERSON_NAME]" at bounding box center [617, 50] width 123 height 30
type input "r"
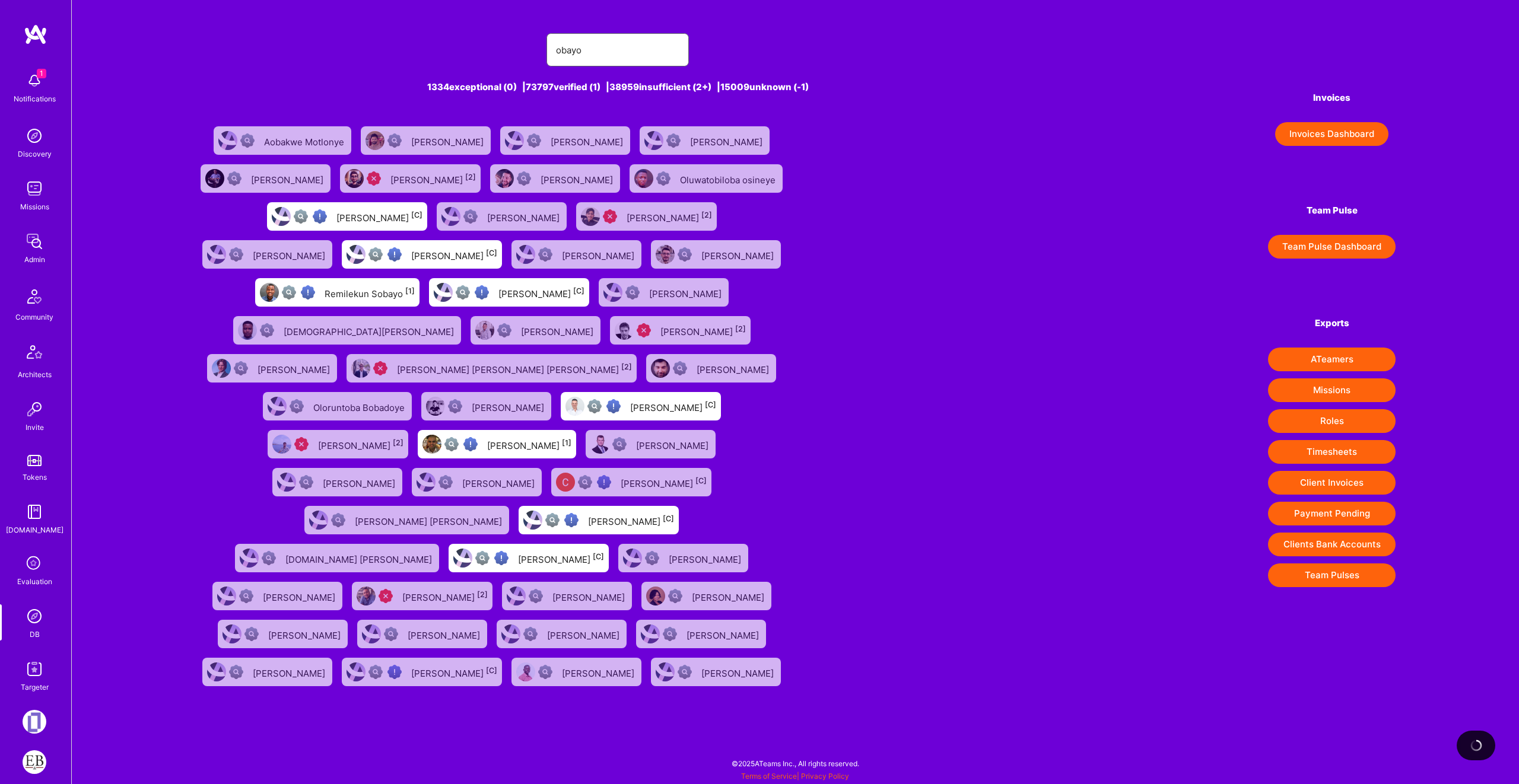
type input "obayo"
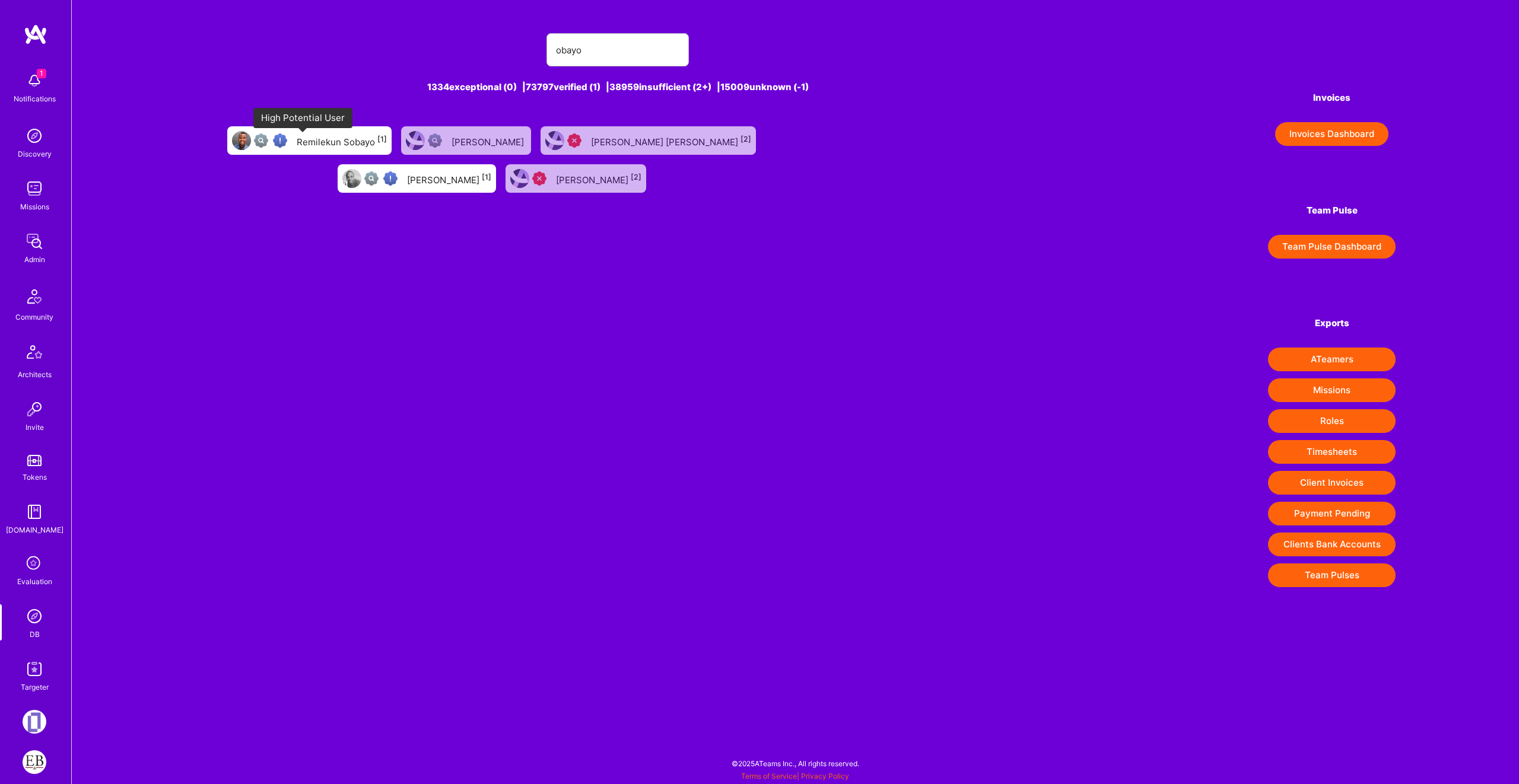
click at [287, 134] on img at bounding box center [279, 140] width 14 height 14
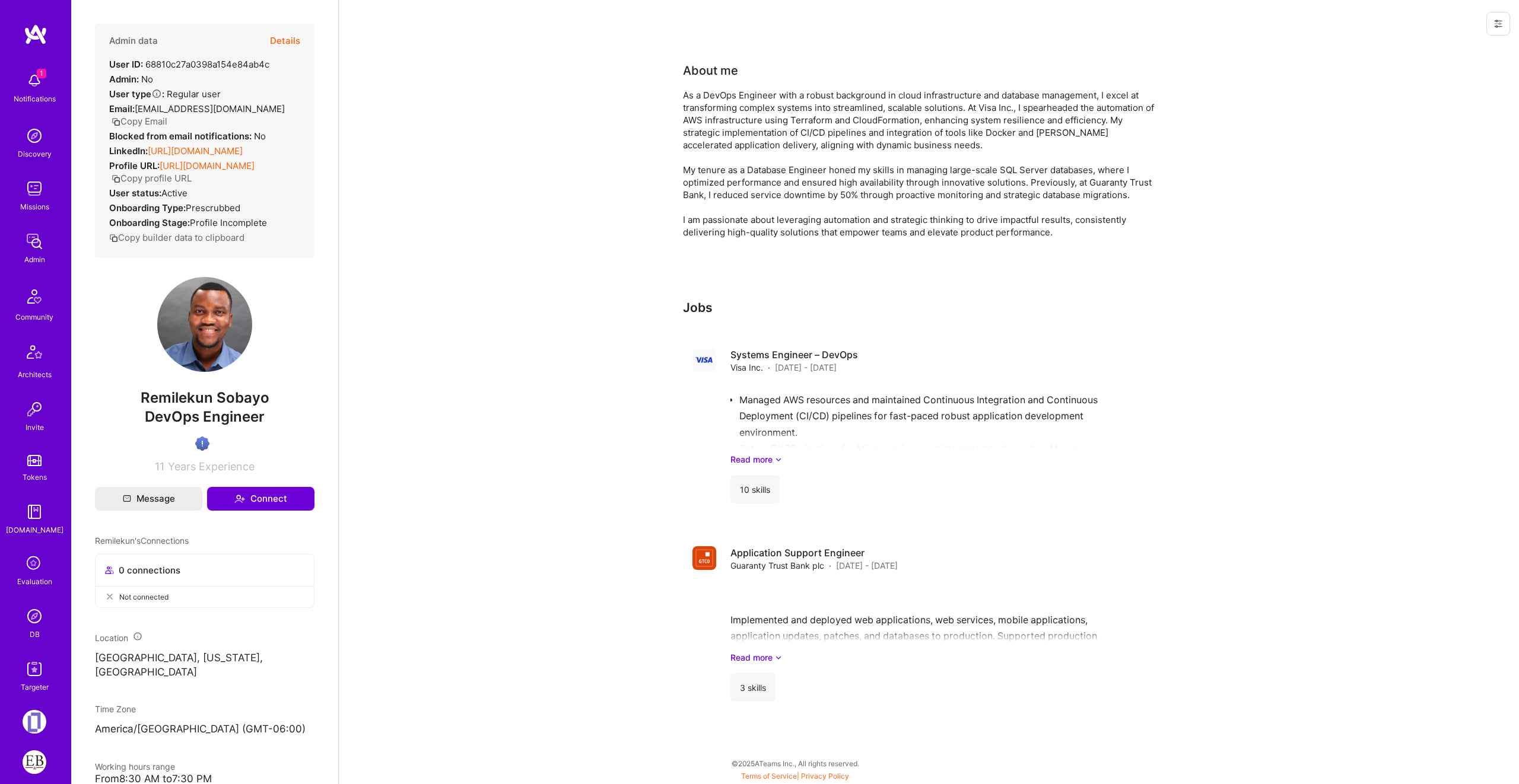
click at [272, 28] on button "Details" at bounding box center [285, 41] width 30 height 34
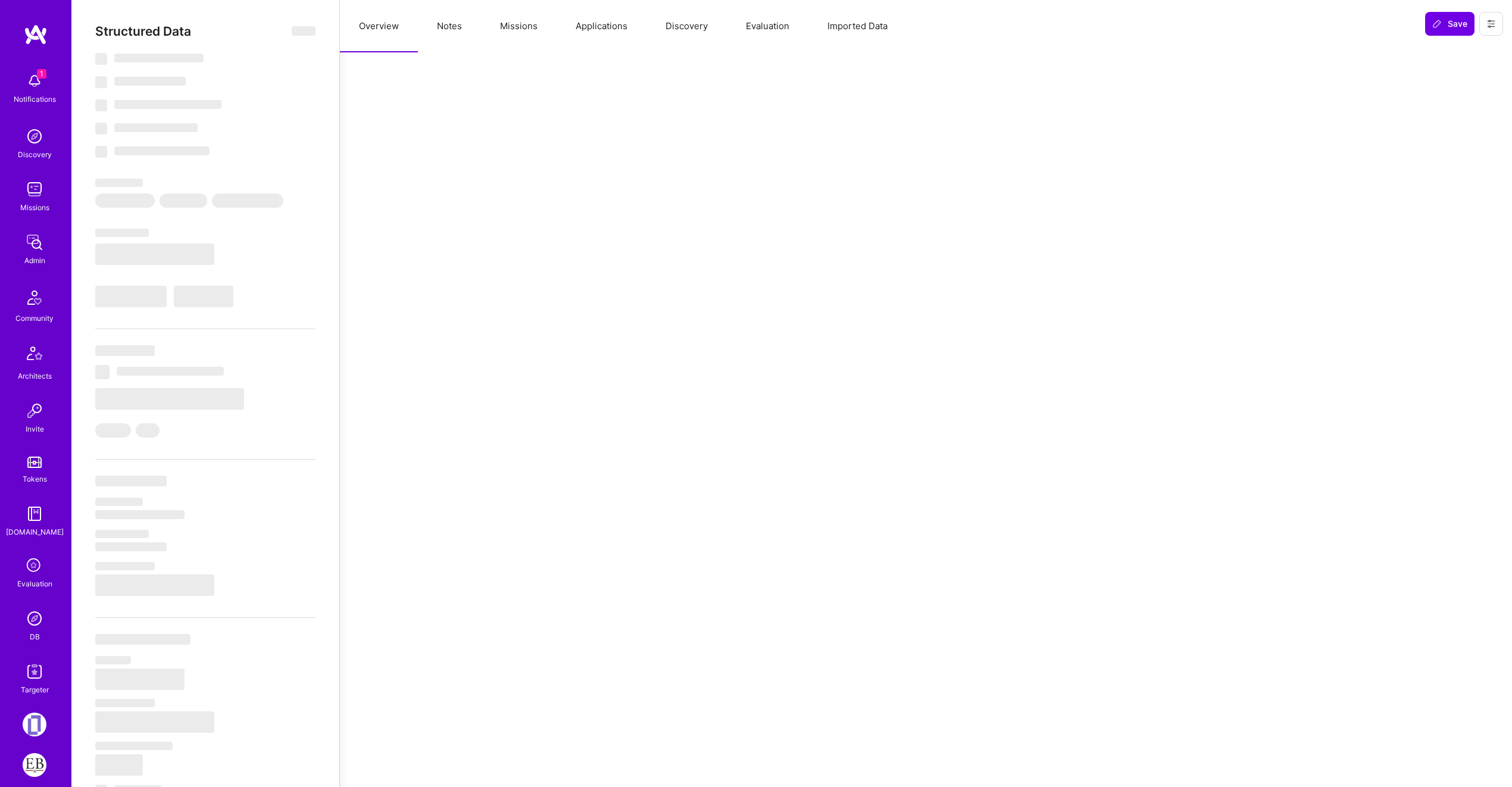
type textarea "x"
select select "Verified"
select select "US"
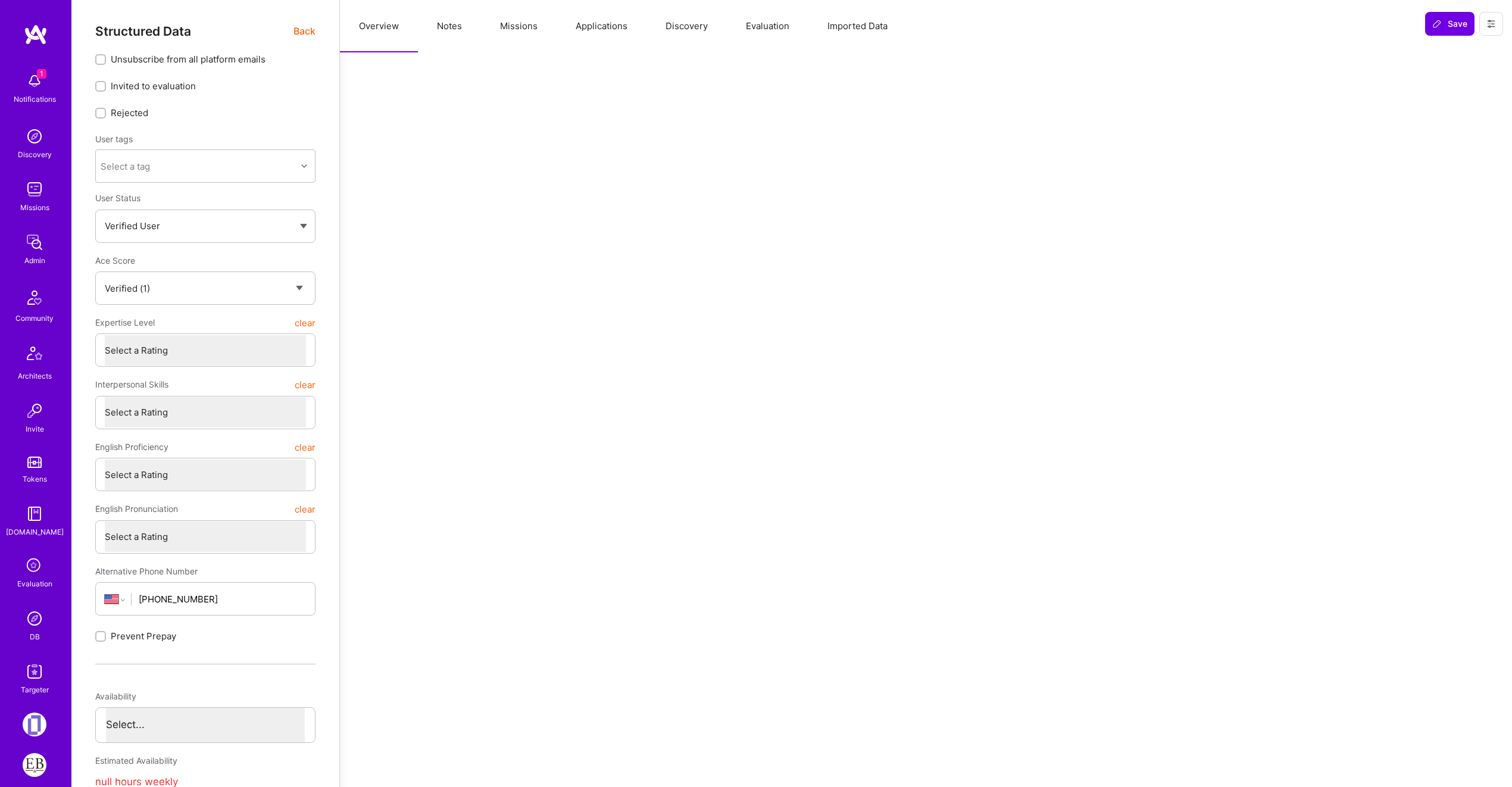
click at [520, 29] on button "Missions" at bounding box center [518, 26] width 76 height 53
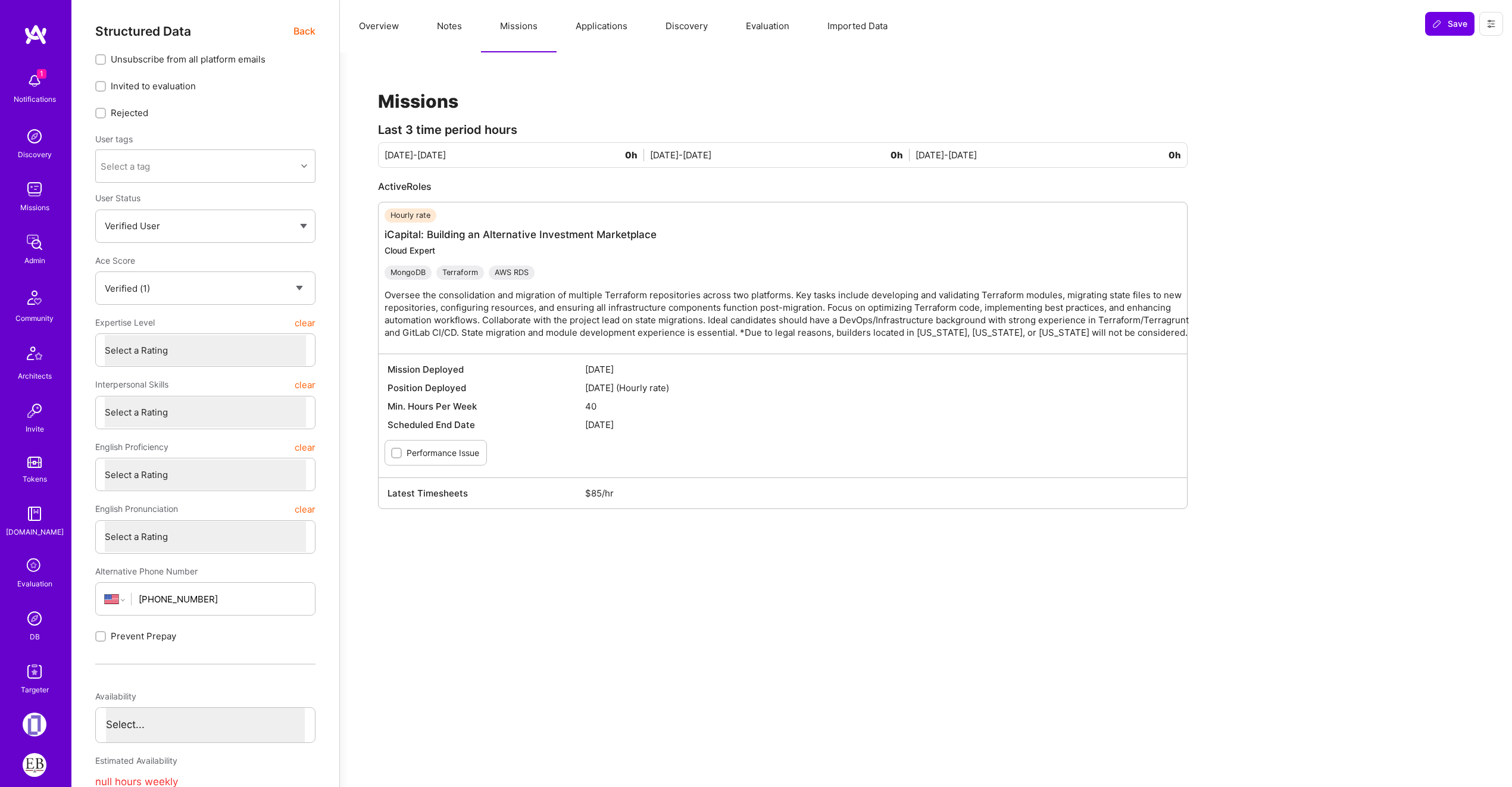
click at [606, 33] on button "Applications" at bounding box center [602, 26] width 90 height 53
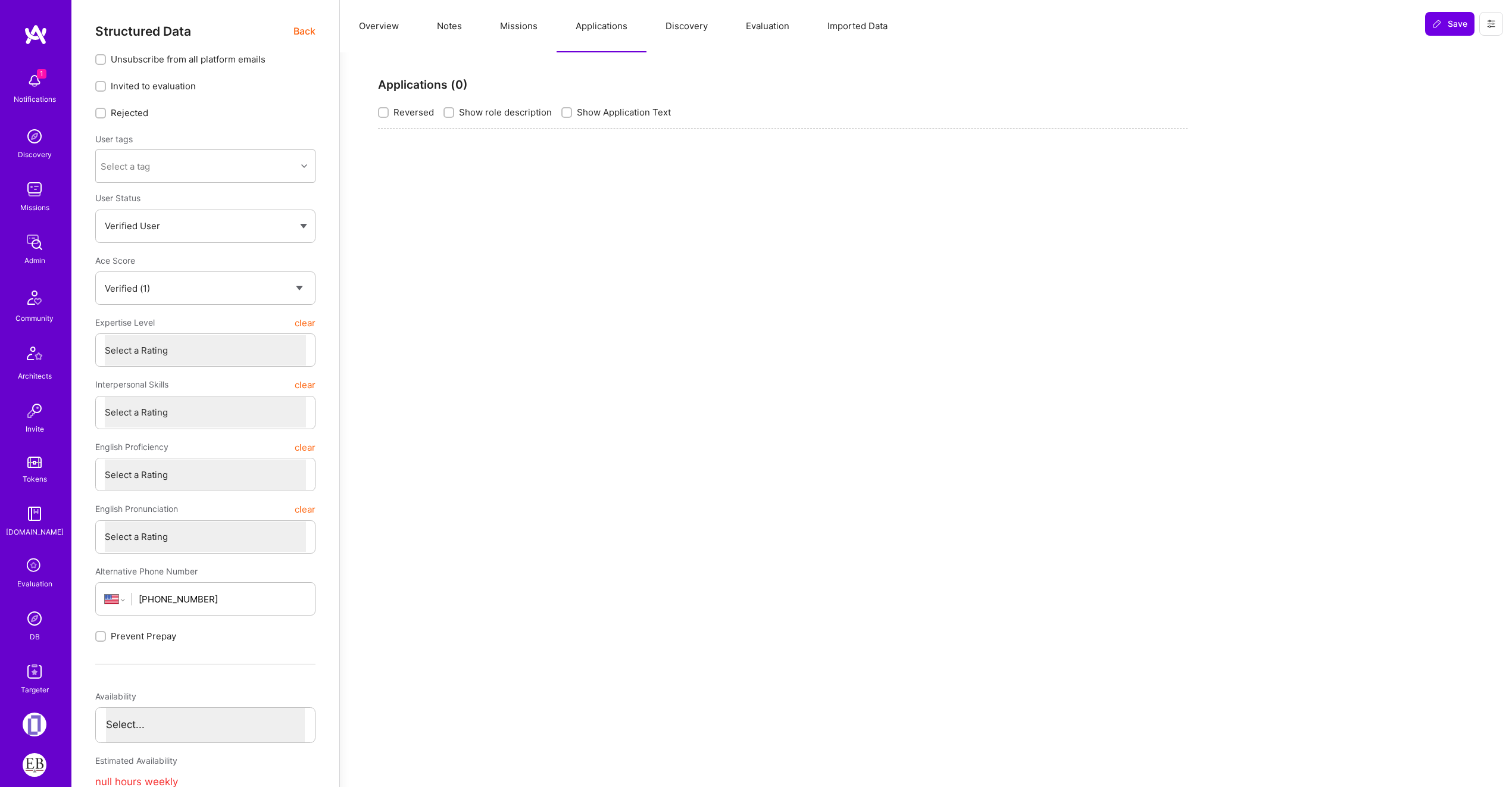
click at [603, 31] on button "Applications" at bounding box center [602, 26] width 90 height 53
drag, startPoint x: 546, startPoint y: 30, endPoint x: 539, endPoint y: 31, distance: 7.1
click at [545, 30] on button "Missions" at bounding box center [518, 26] width 76 height 53
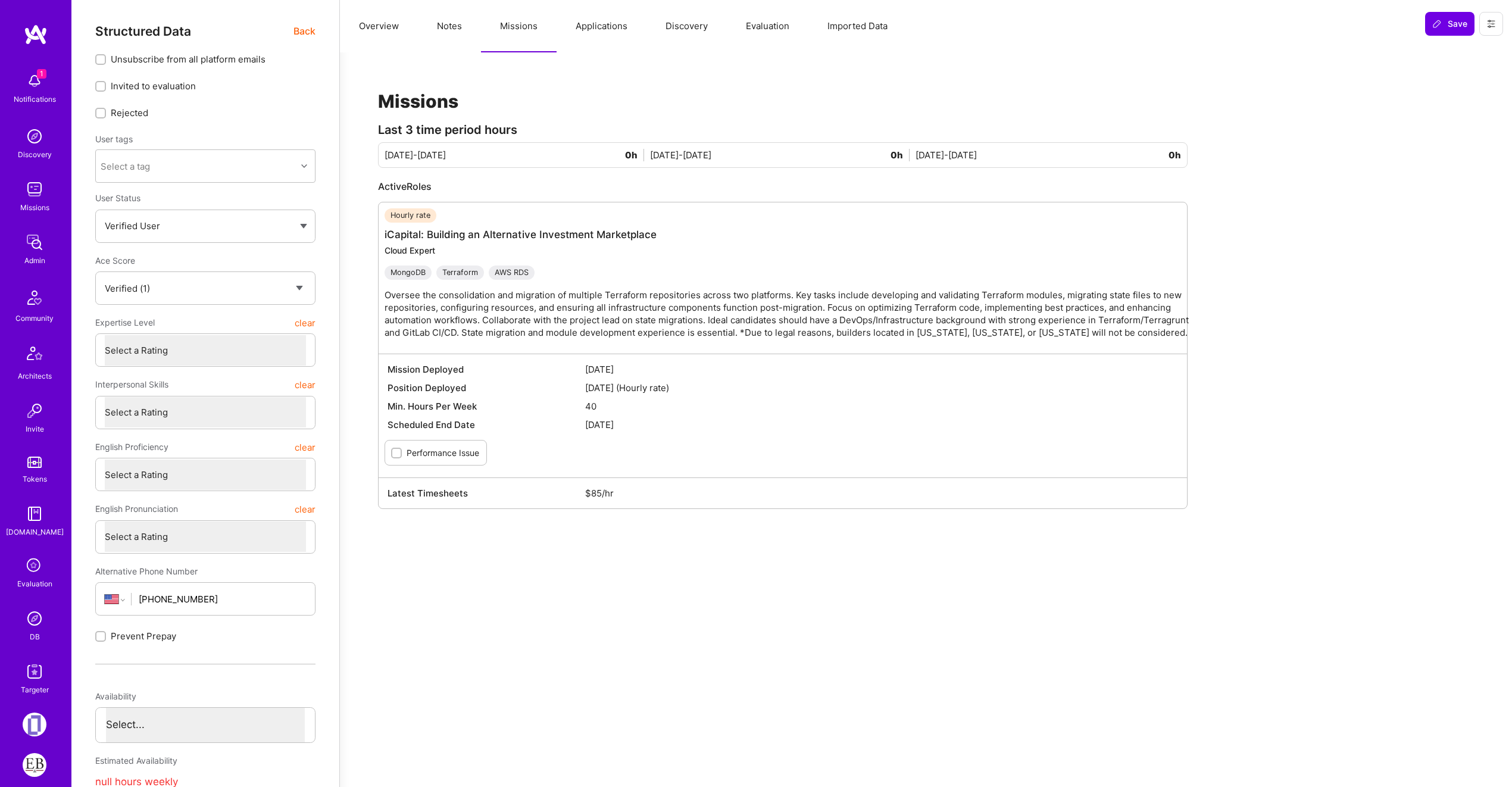
click at [583, 25] on button "Applications" at bounding box center [602, 26] width 90 height 53
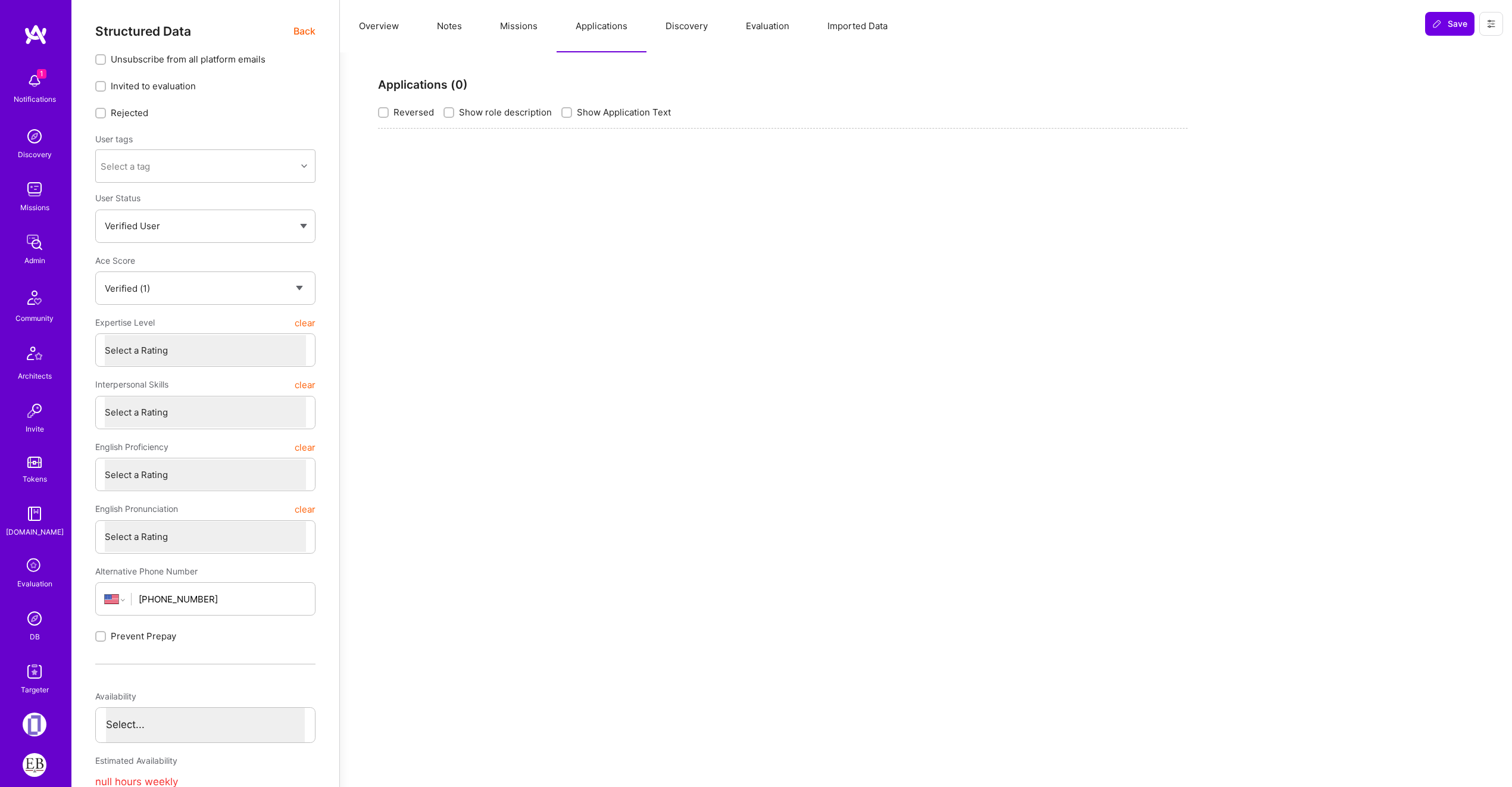
click at [541, 30] on button "Missions" at bounding box center [518, 26] width 76 height 53
